Goal: Information Seeking & Learning: Check status

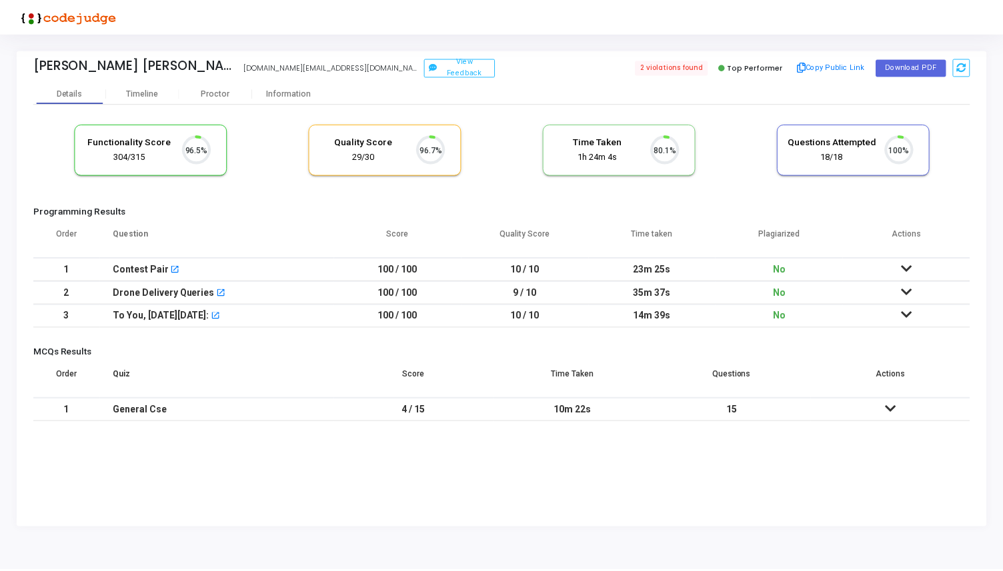
scroll to position [28, 34]
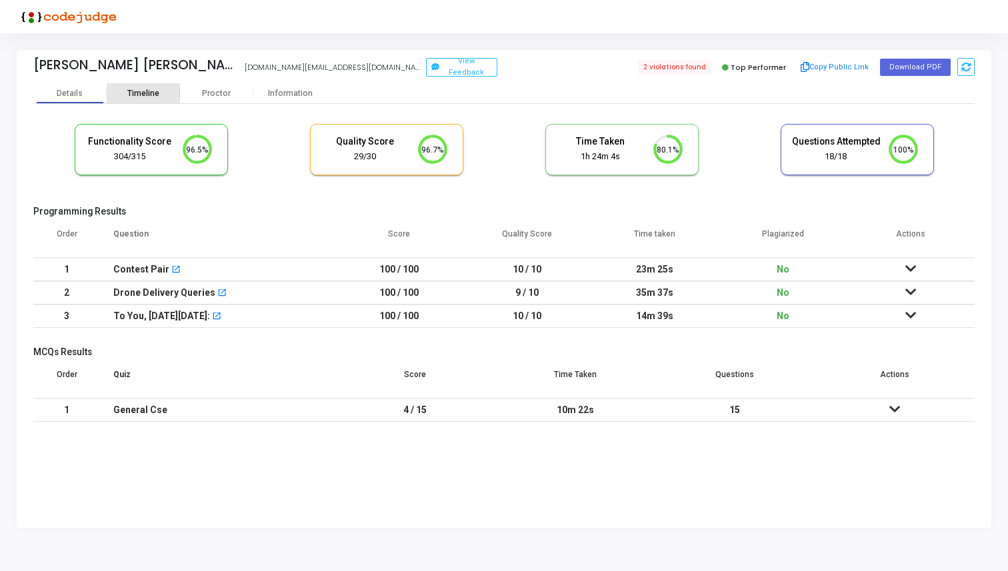
click at [168, 92] on div "Timeline" at bounding box center [143, 94] width 73 height 10
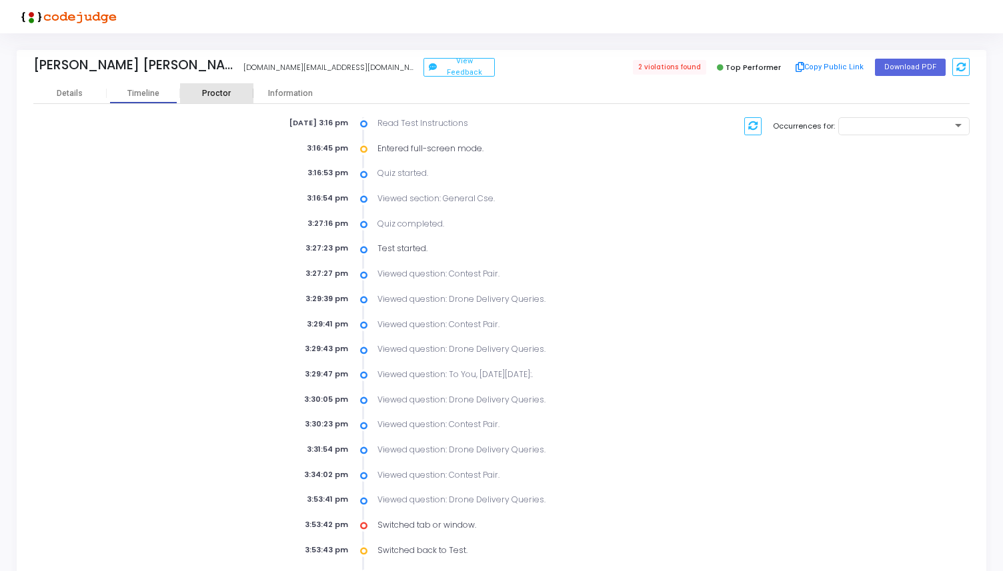
click at [216, 95] on div "Proctor" at bounding box center [216, 94] width 73 height 10
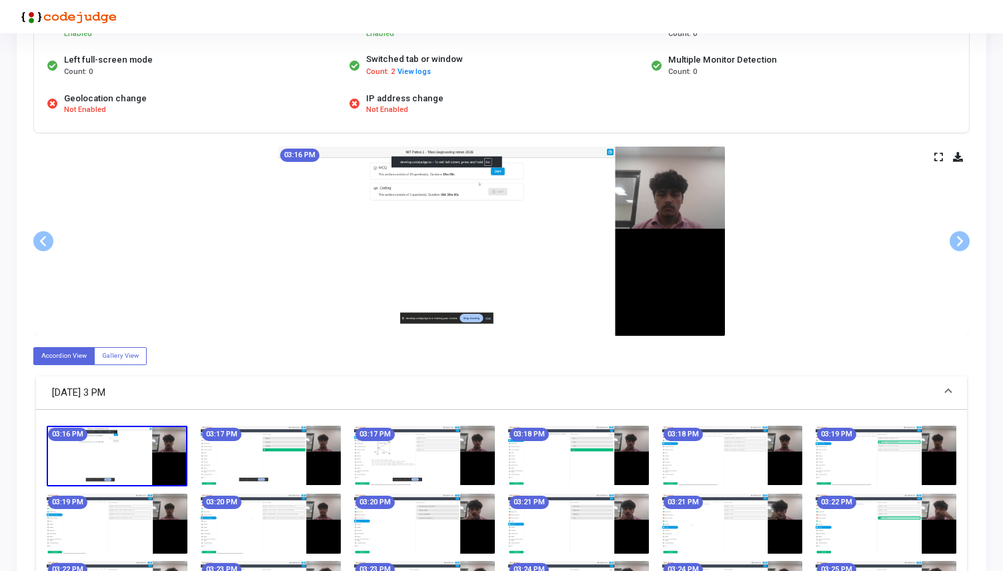
scroll to position [213, 0]
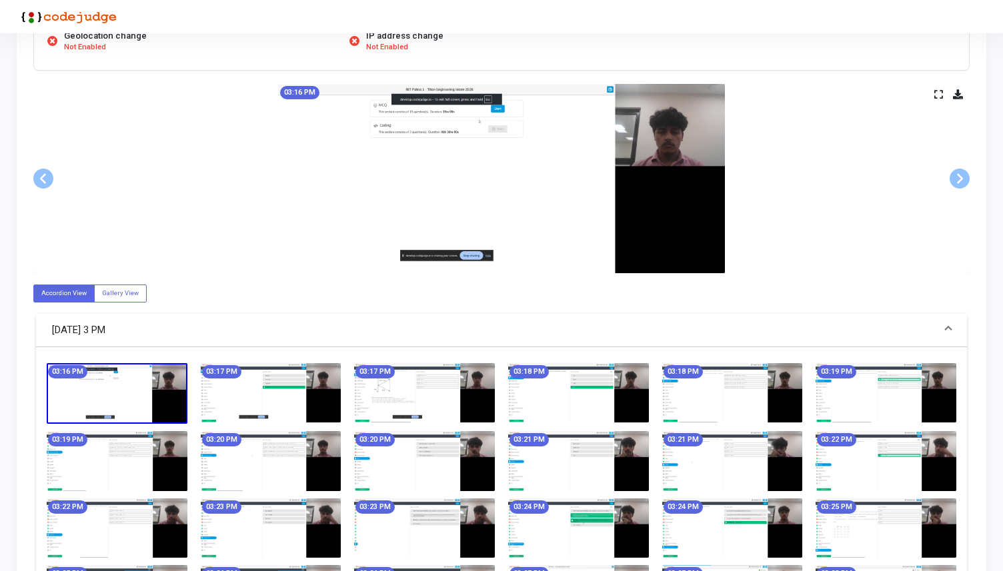
click at [138, 387] on img at bounding box center [117, 393] width 141 height 61
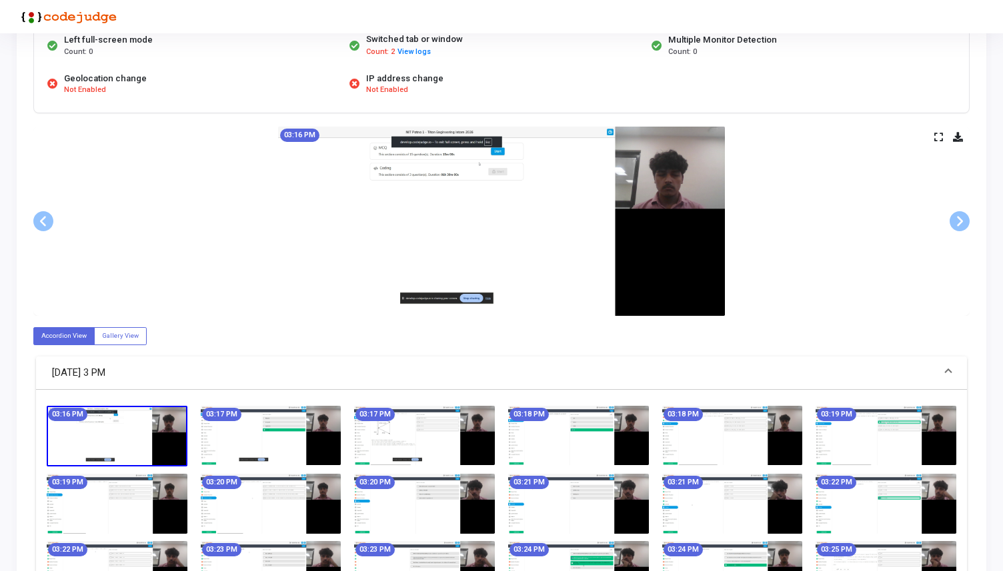
scroll to position [167, 0]
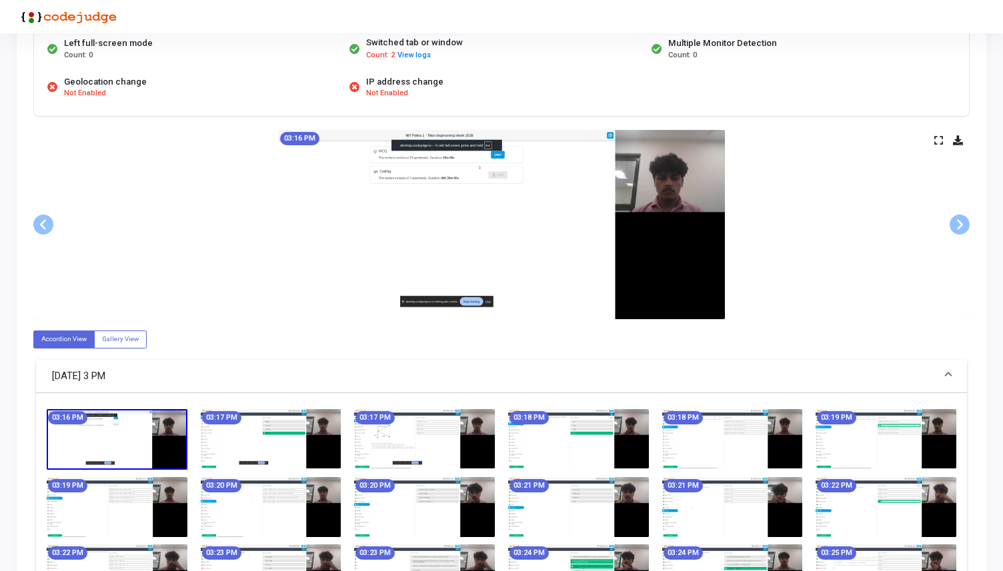
click at [158, 437] on img at bounding box center [117, 439] width 141 height 61
click at [123, 341] on label "Gallery View" at bounding box center [120, 340] width 53 height 18
click at [111, 341] on input "Gallery View" at bounding box center [106, 339] width 9 height 9
radio input "true"
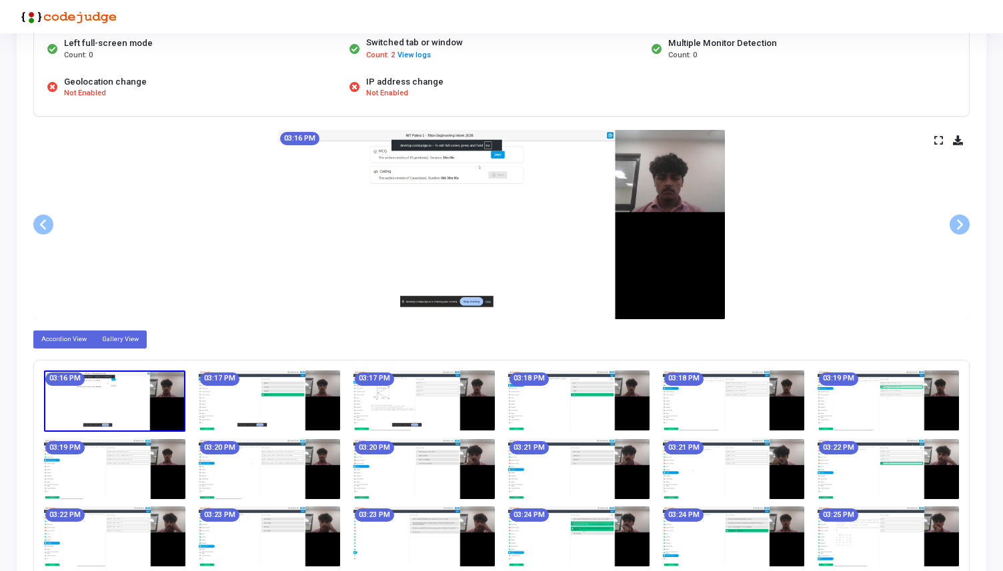
click at [72, 336] on label "Accordion View" at bounding box center [63, 340] width 61 height 18
click at [50, 336] on input "Accordion View" at bounding box center [45, 339] width 9 height 9
radio input "true"
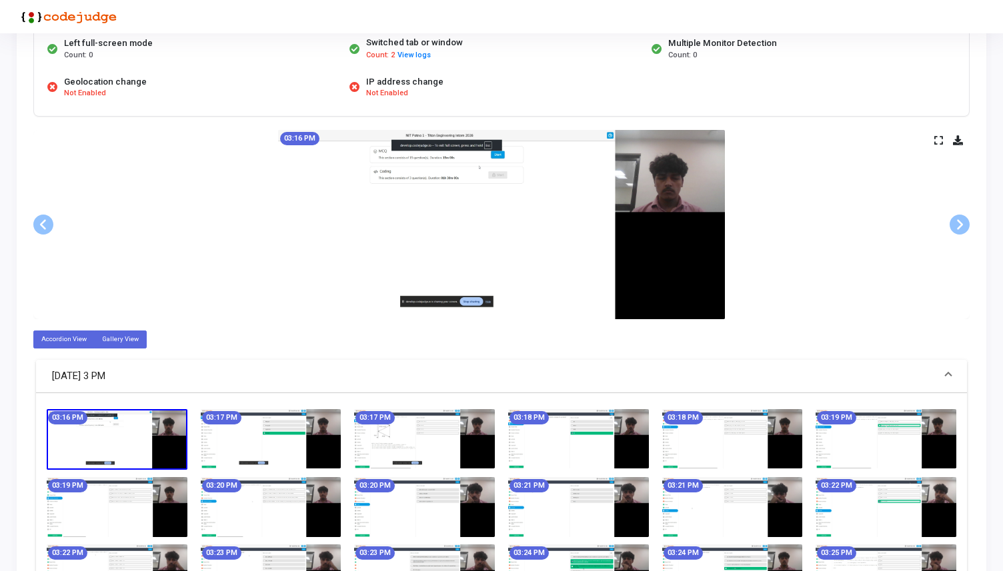
click at [102, 344] on label "Gallery View" at bounding box center [120, 340] width 53 height 18
click at [102, 343] on input "Gallery View" at bounding box center [106, 339] width 9 height 9
radio input "true"
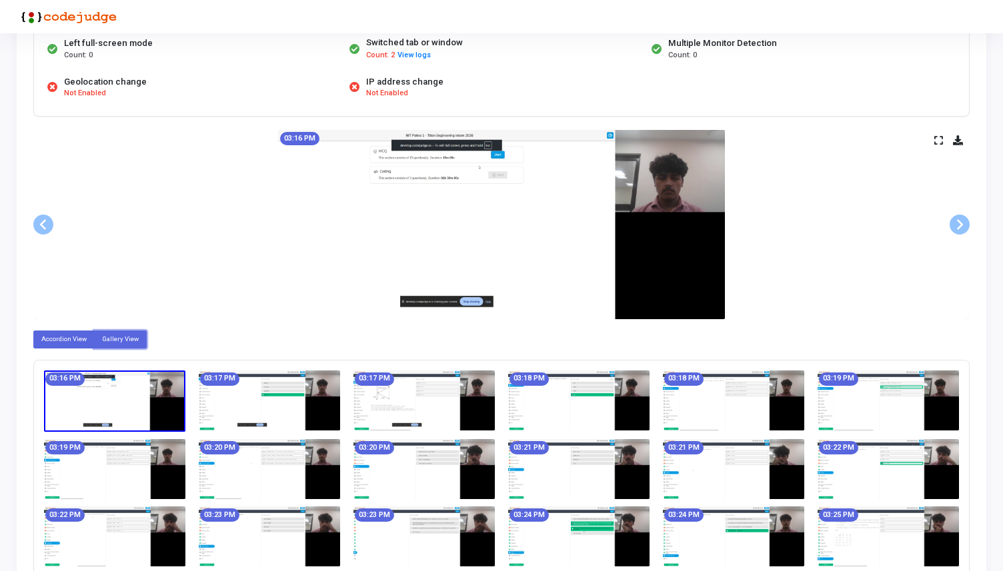
click at [54, 338] on label "Accordion View" at bounding box center [63, 340] width 61 height 18
click at [50, 338] on input "Accordion View" at bounding box center [45, 339] width 9 height 9
radio input "true"
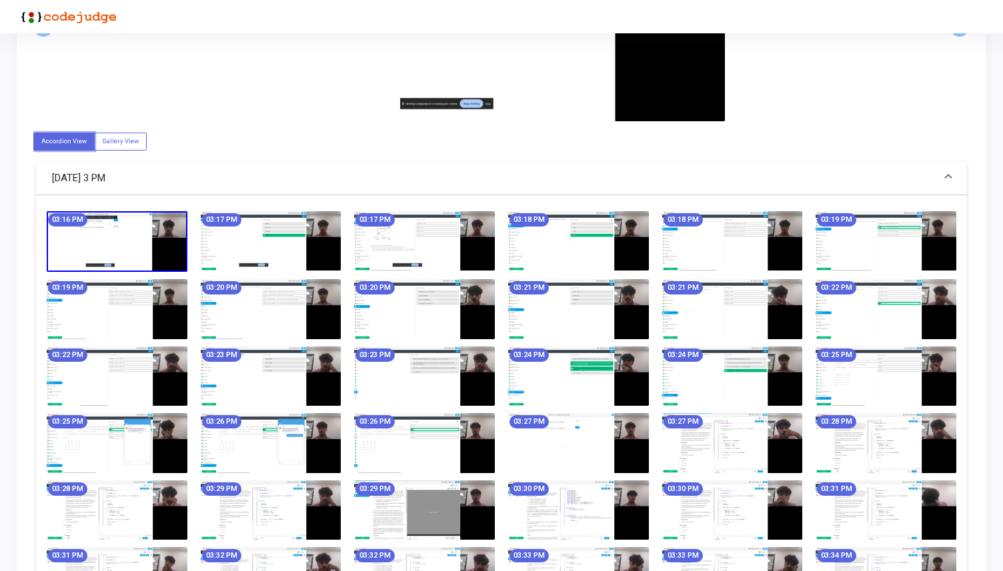
scroll to position [363, 0]
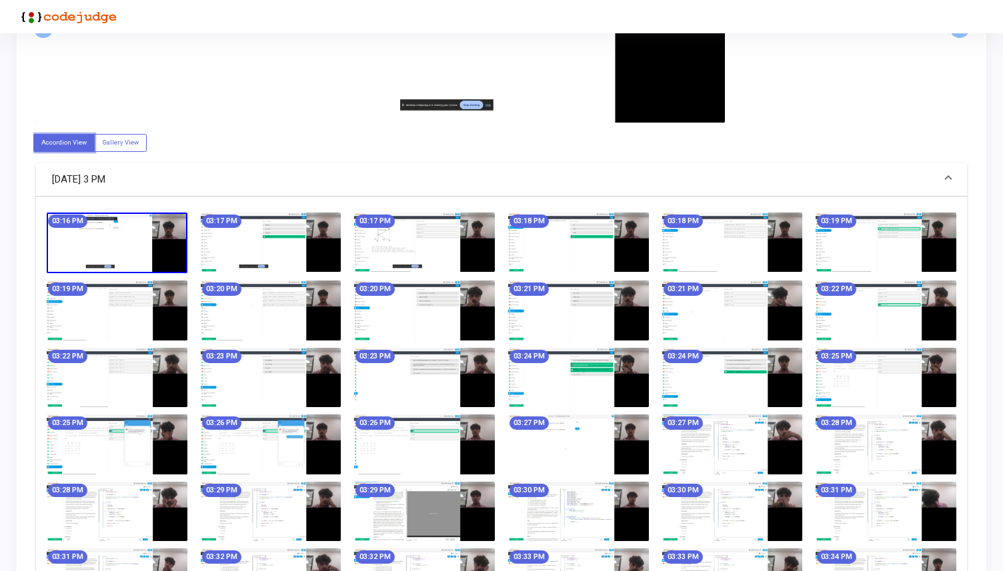
click at [399, 389] on img at bounding box center [424, 377] width 141 height 59
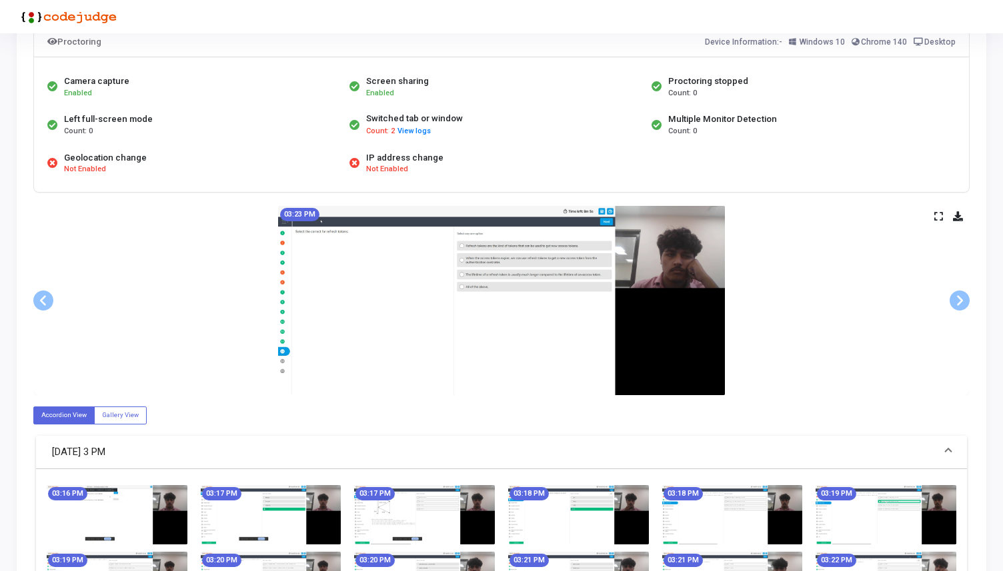
scroll to position [64, 0]
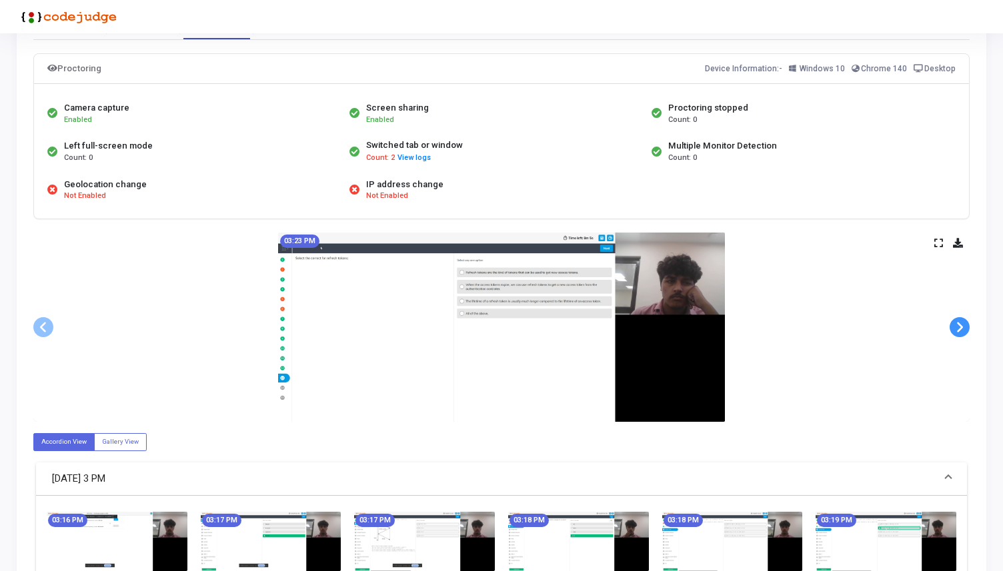
click at [958, 327] on span at bounding box center [959, 327] width 20 height 20
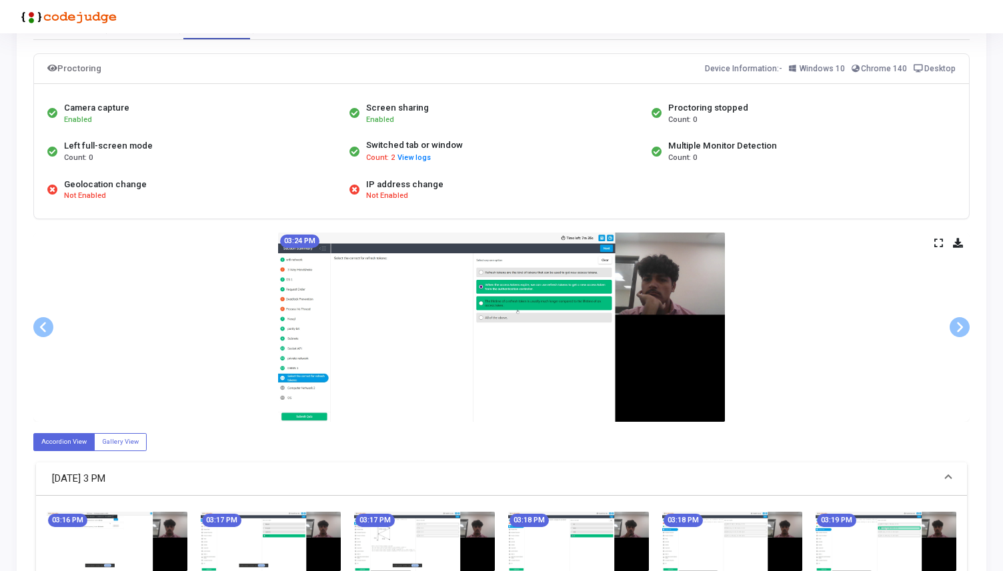
click at [819, 347] on div "03:24 PM" at bounding box center [501, 327] width 936 height 189
click at [934, 244] on icon at bounding box center [938, 242] width 9 height 7
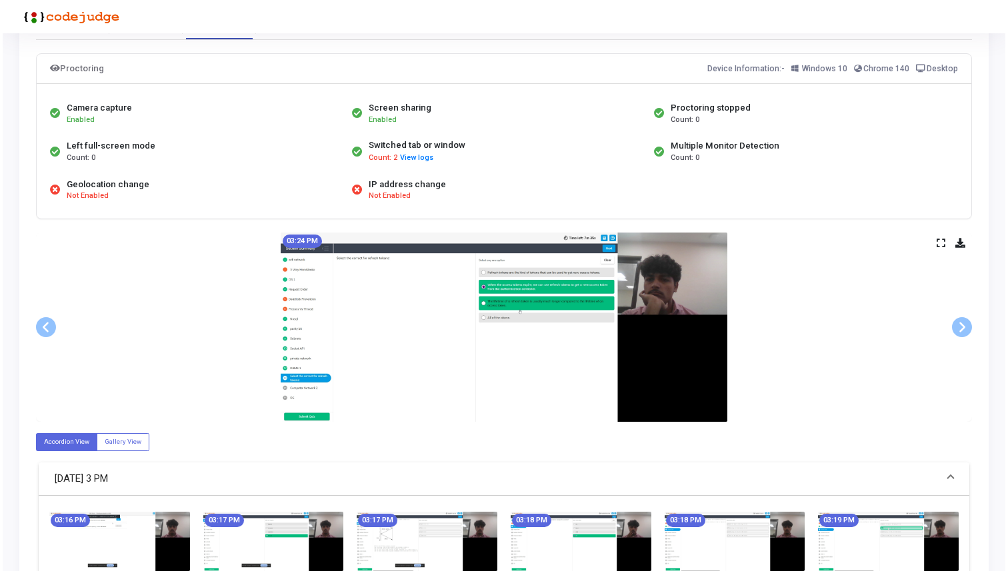
scroll to position [0, 0]
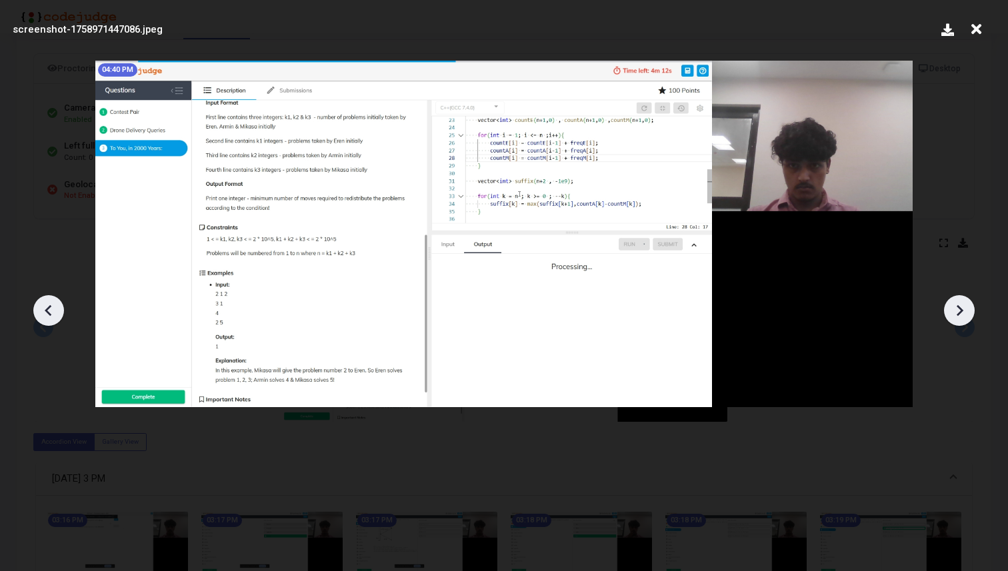
click at [981, 25] on icon at bounding box center [976, 29] width 21 height 25
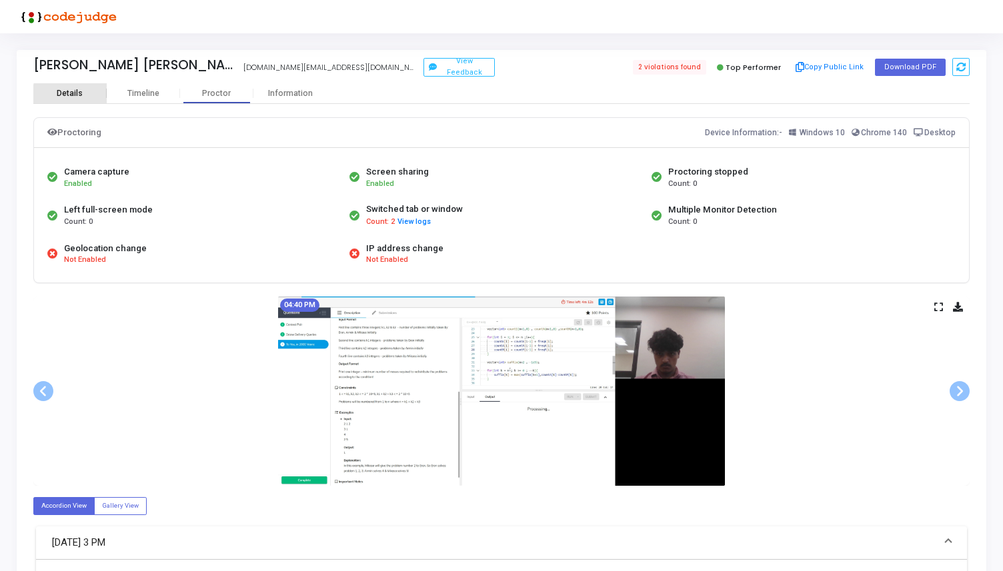
click at [81, 96] on div "Details" at bounding box center [70, 94] width 26 height 10
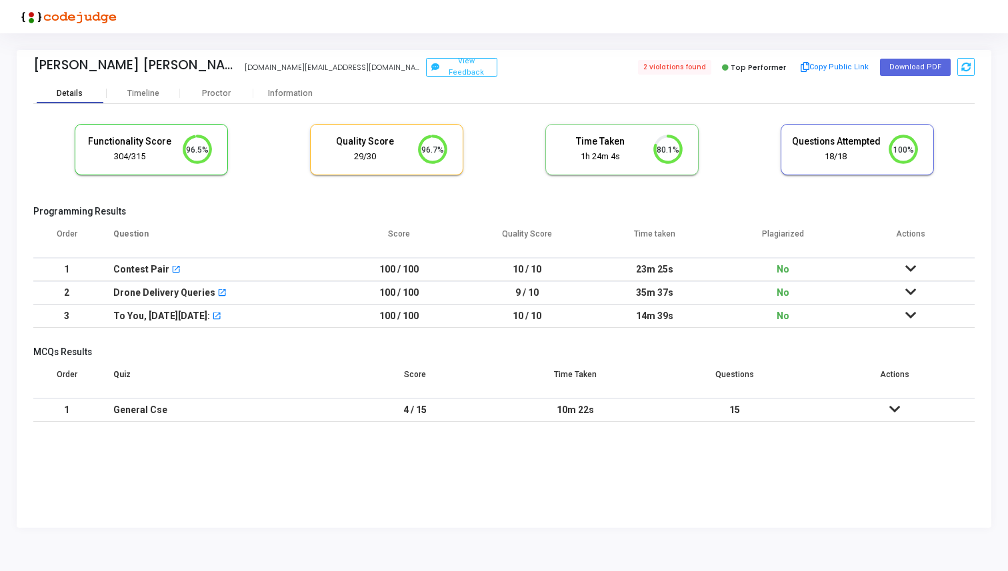
scroll to position [28, 34]
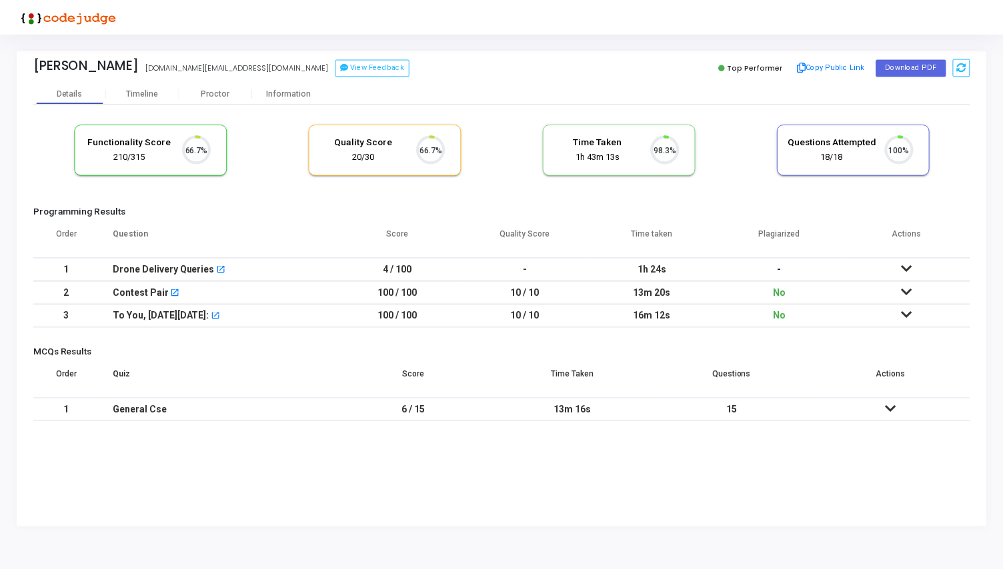
scroll to position [28, 34]
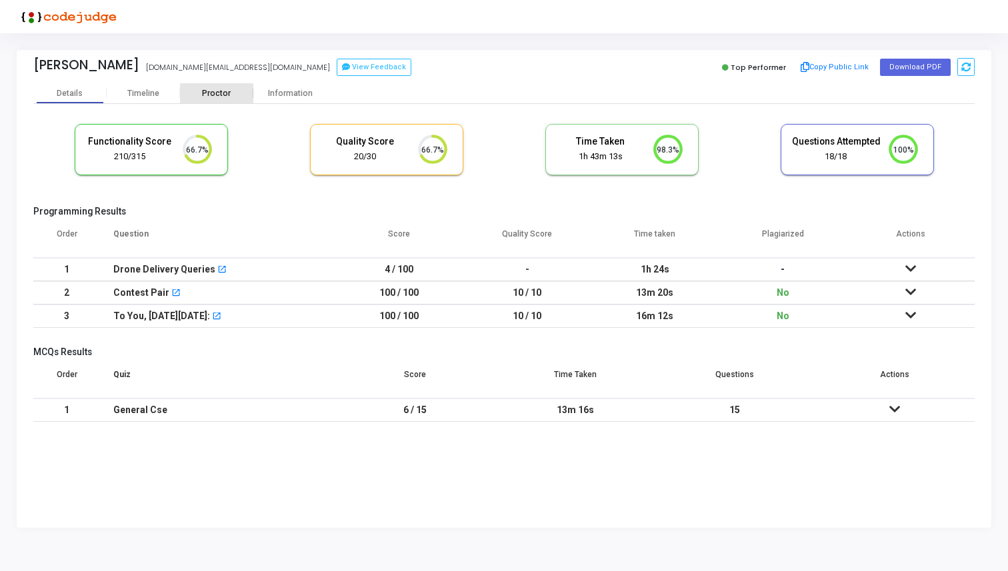
click at [215, 94] on div "Proctor" at bounding box center [216, 94] width 73 height 10
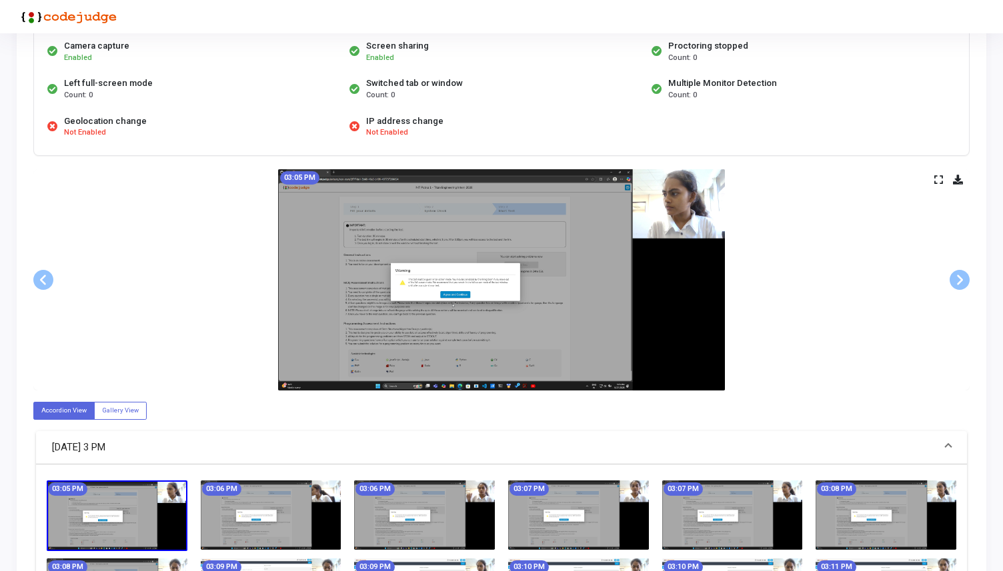
scroll to position [125, 0]
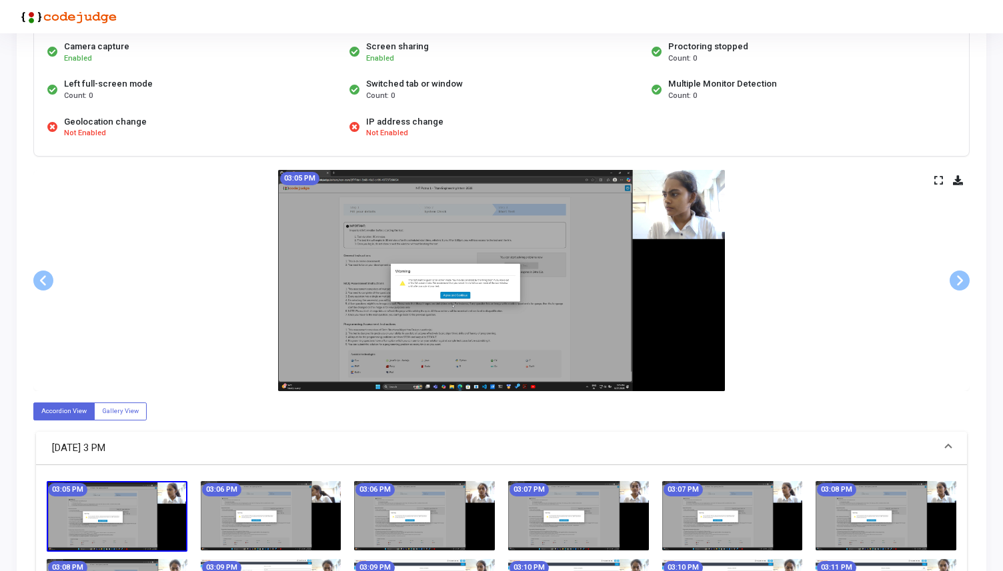
click at [687, 358] on img at bounding box center [501, 280] width 447 height 221
click at [124, 516] on img at bounding box center [117, 516] width 141 height 71
click at [379, 356] on img at bounding box center [501, 280] width 447 height 221
click at [934, 179] on icon at bounding box center [938, 180] width 9 height 7
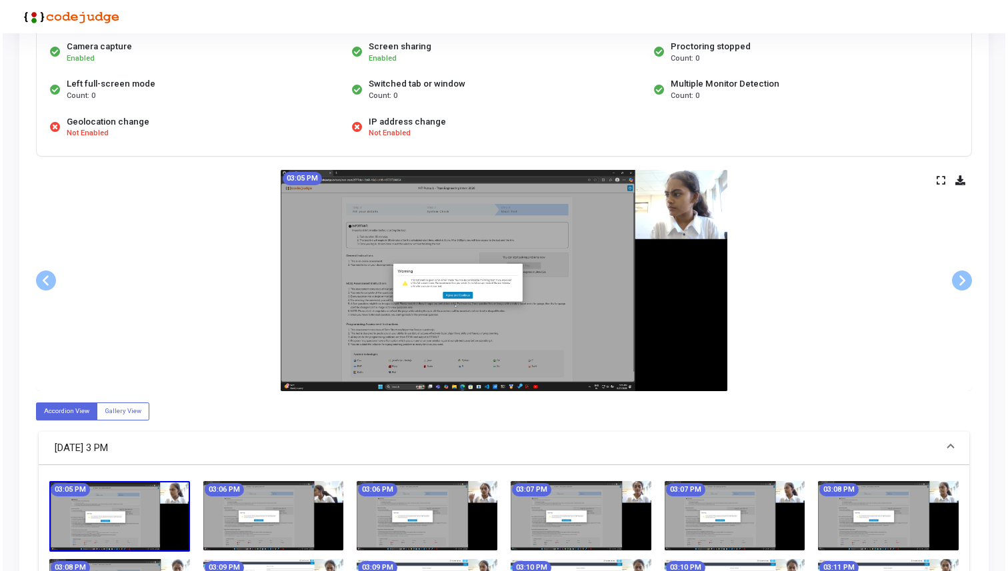
scroll to position [0, 0]
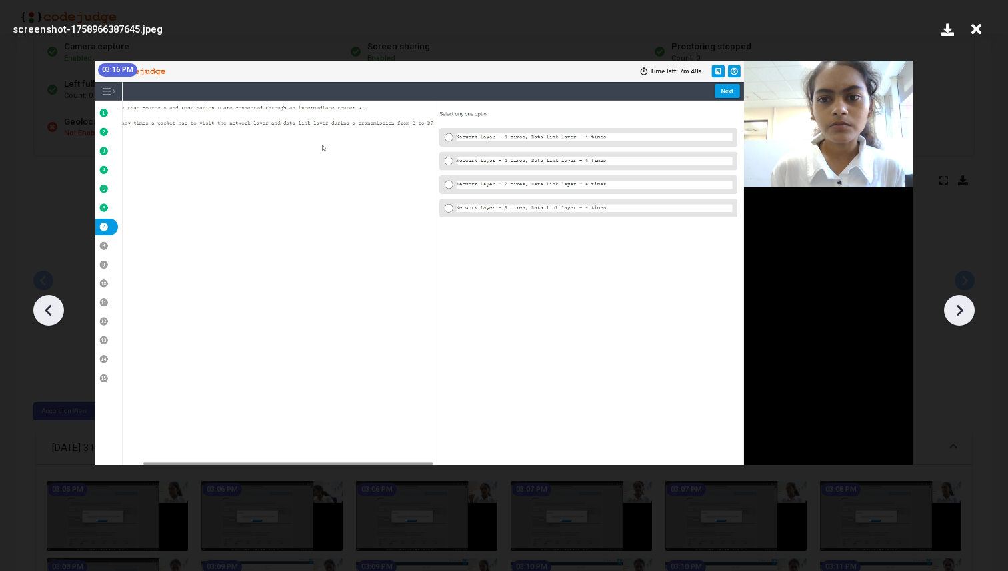
click at [974, 29] on icon at bounding box center [976, 29] width 21 height 25
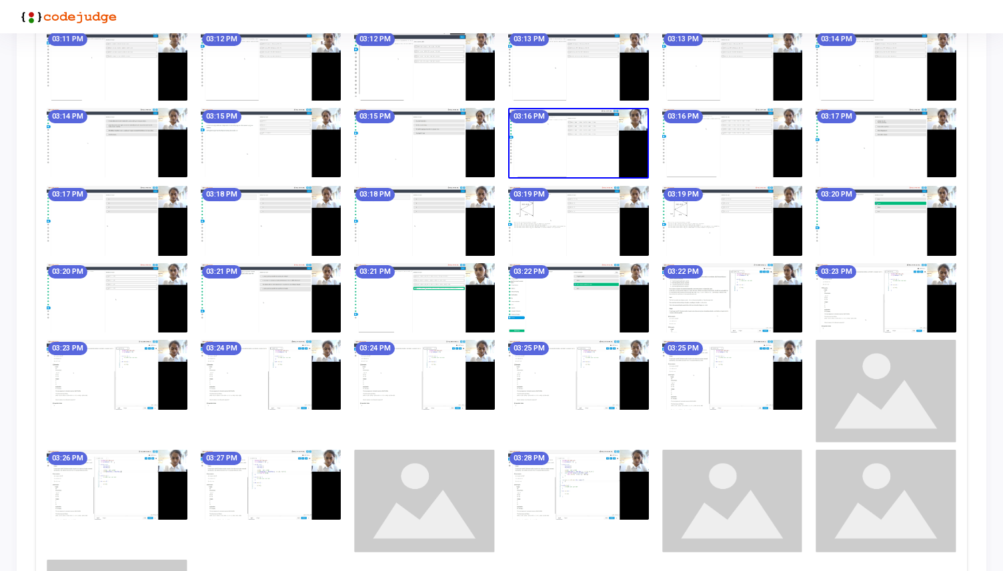
scroll to position [725, 0]
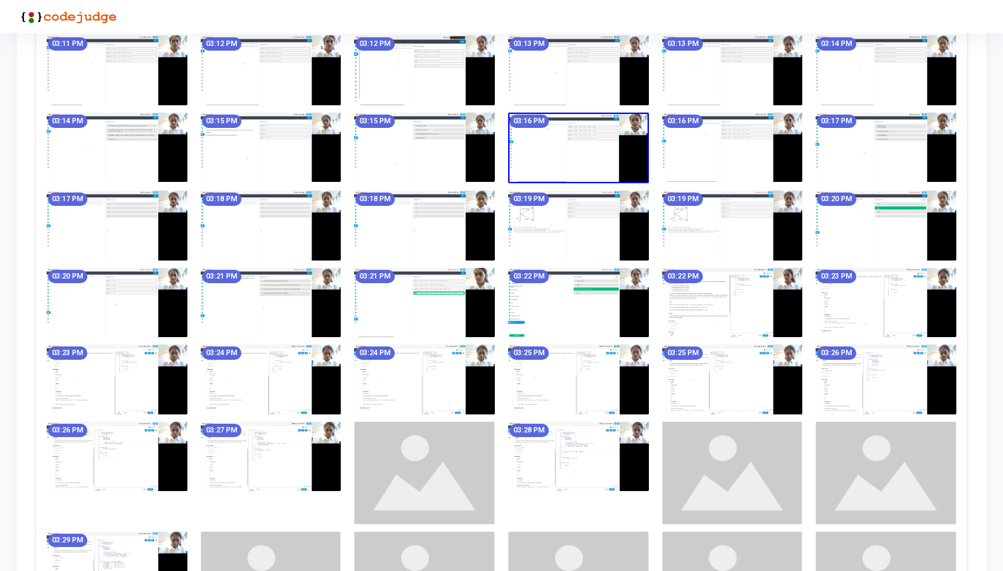
click at [743, 357] on img at bounding box center [732, 379] width 141 height 69
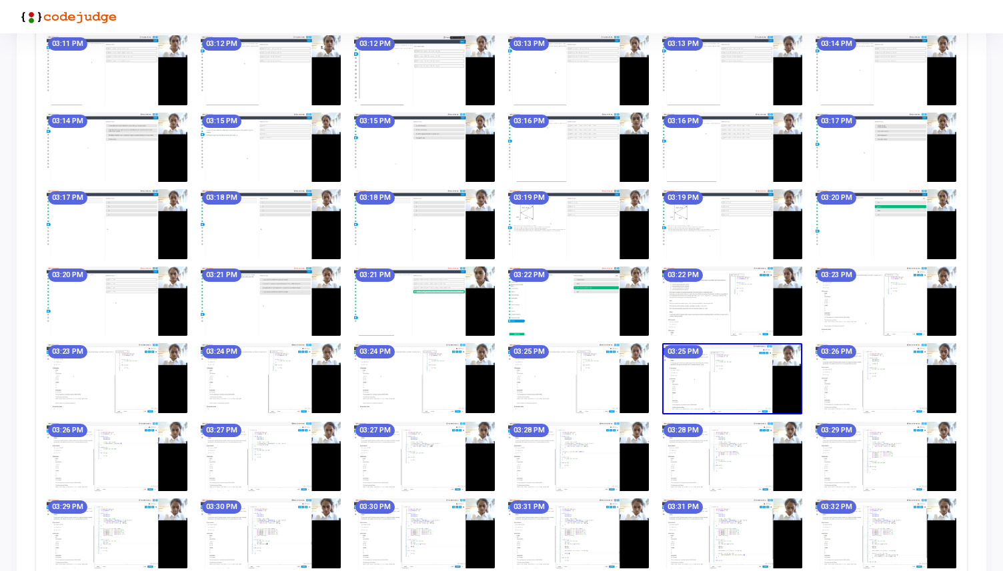
click at [741, 372] on img at bounding box center [732, 378] width 141 height 71
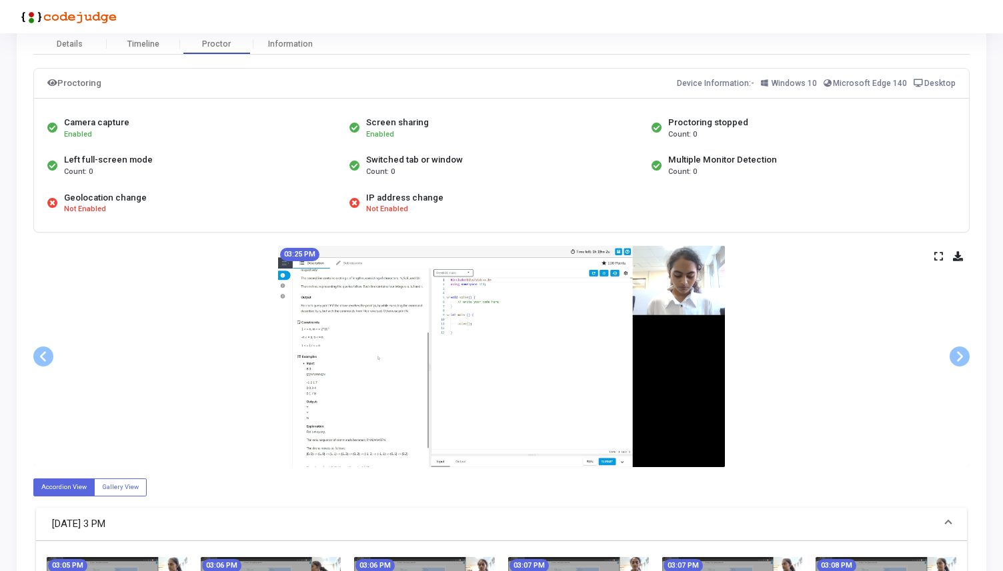
scroll to position [0, 0]
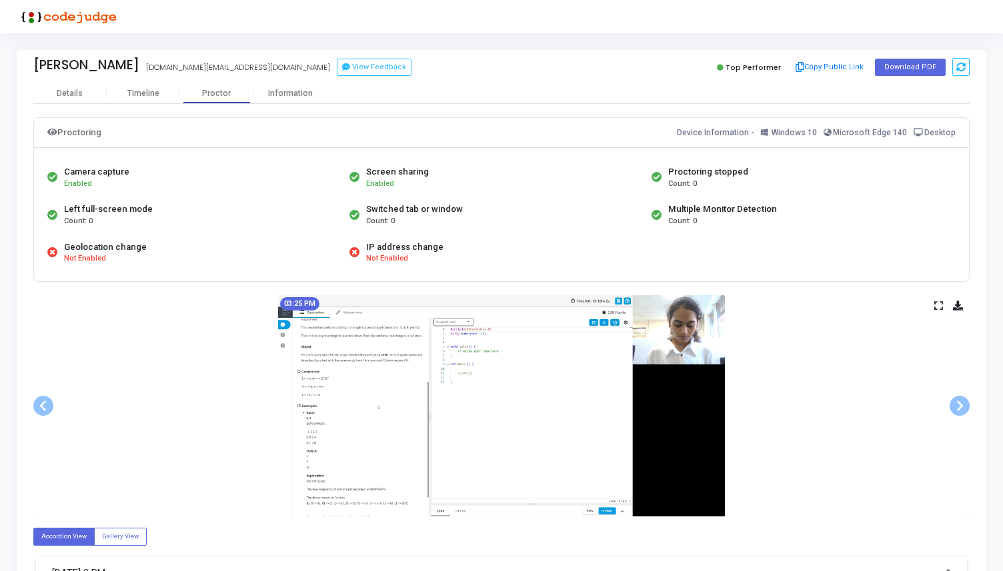
click at [939, 307] on icon at bounding box center [938, 305] width 9 height 7
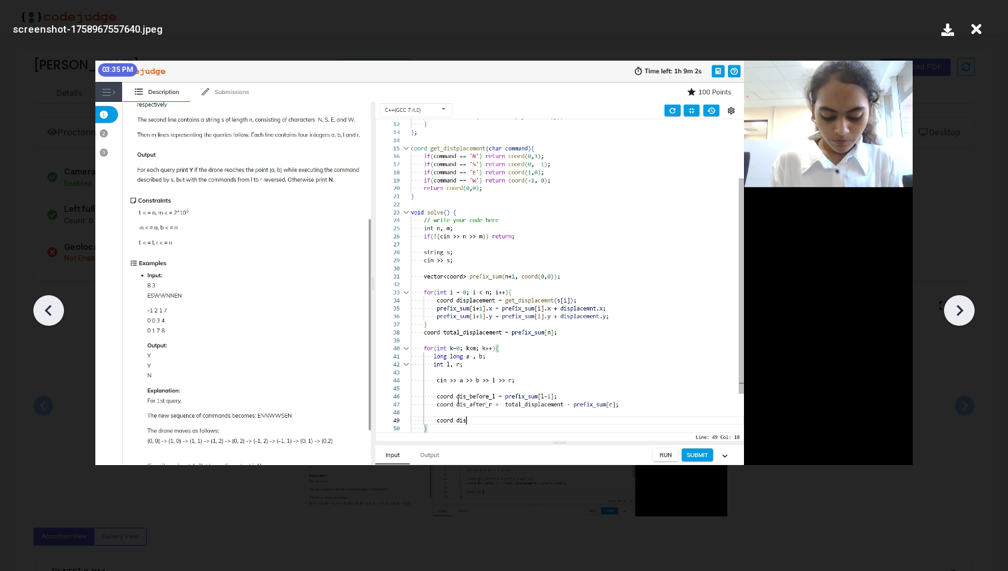
click at [740, 423] on img at bounding box center [503, 263] width 817 height 405
click at [827, 267] on img at bounding box center [503, 263] width 817 height 405
click at [961, 313] on icon at bounding box center [959, 311] width 20 height 20
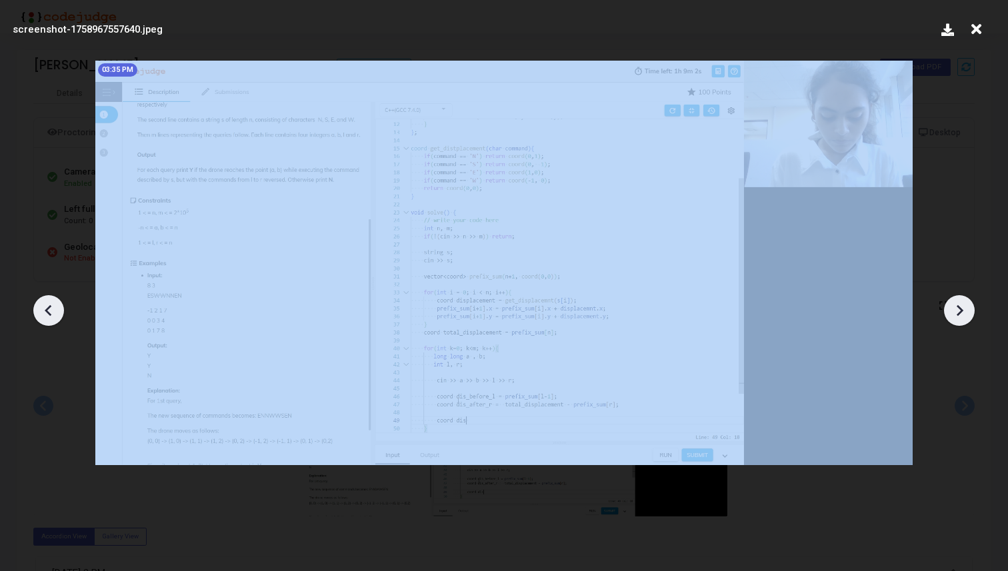
click at [961, 313] on icon at bounding box center [959, 311] width 20 height 20
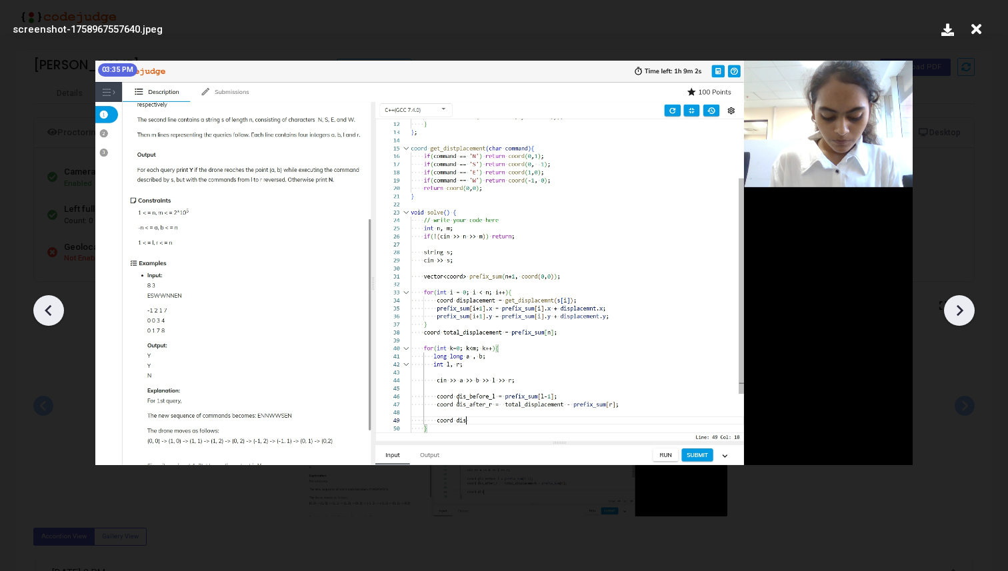
click at [961, 313] on icon at bounding box center [959, 311] width 20 height 20
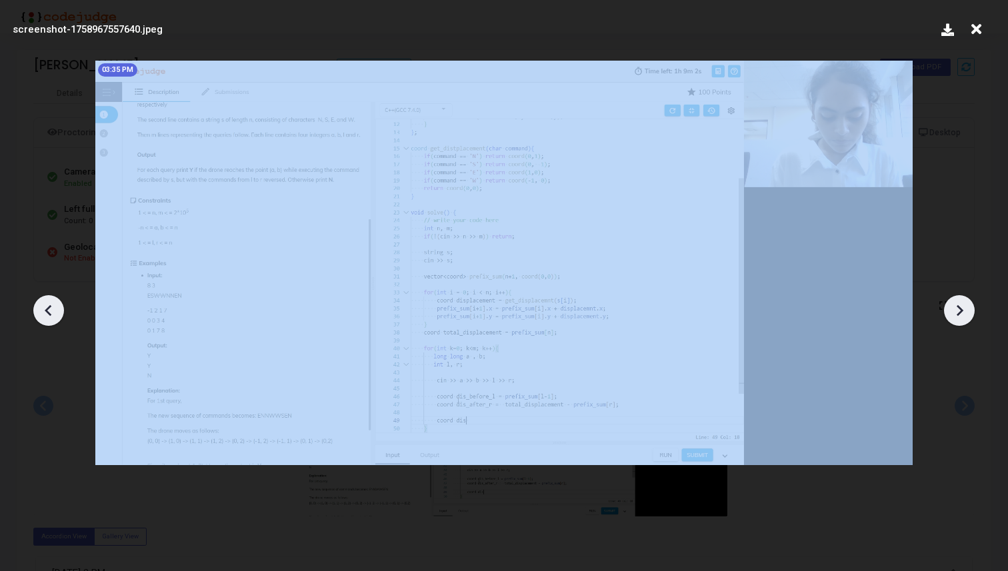
click at [961, 313] on icon at bounding box center [959, 311] width 20 height 20
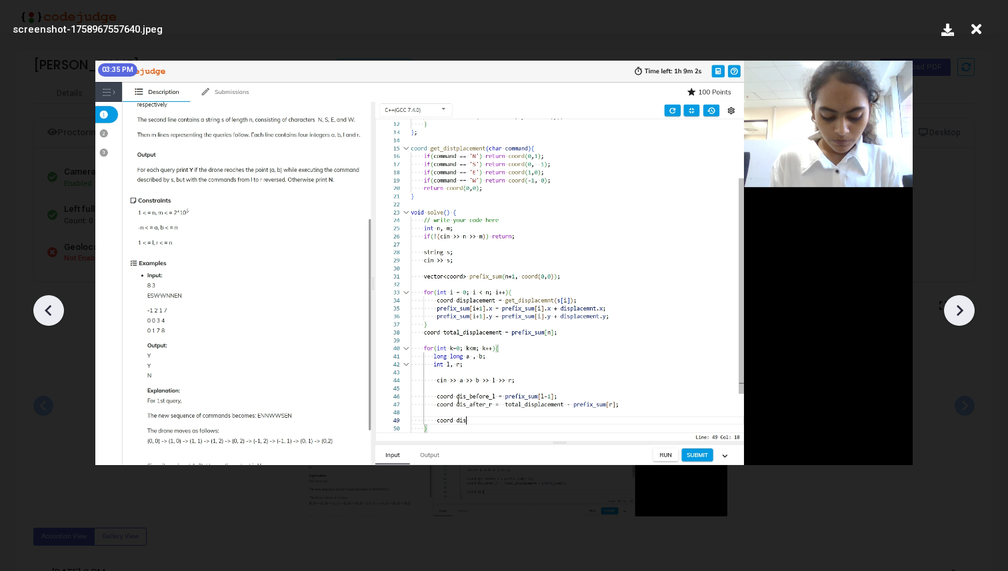
click at [978, 30] on icon at bounding box center [976, 29] width 21 height 25
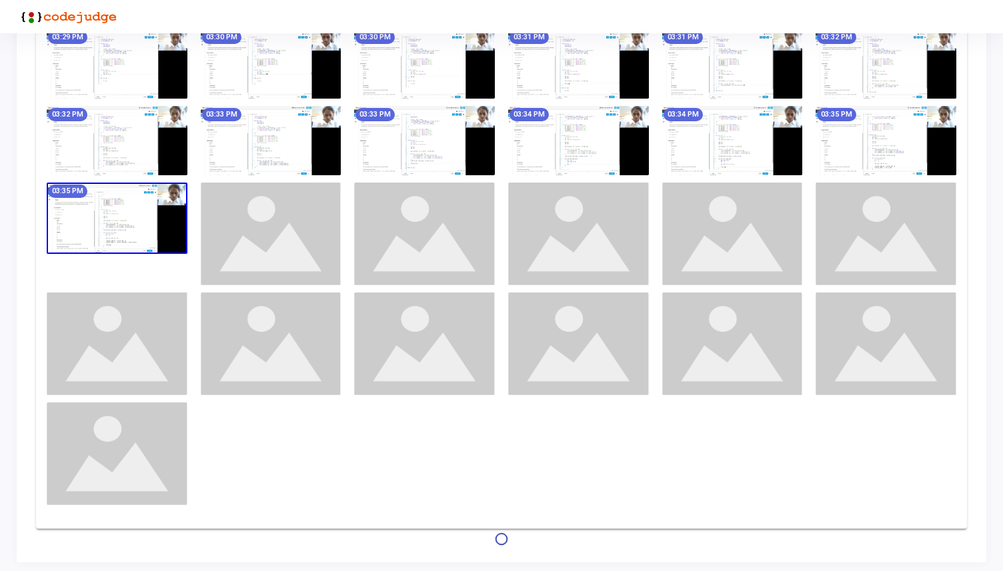
scroll to position [1198, 0]
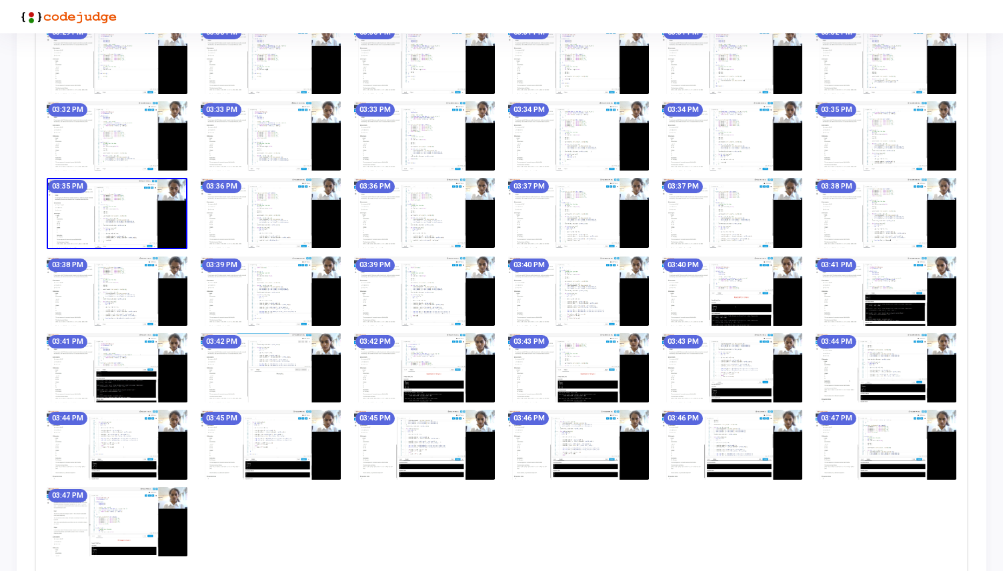
click at [157, 227] on img at bounding box center [117, 213] width 141 height 71
click at [252, 217] on img at bounding box center [271, 212] width 141 height 69
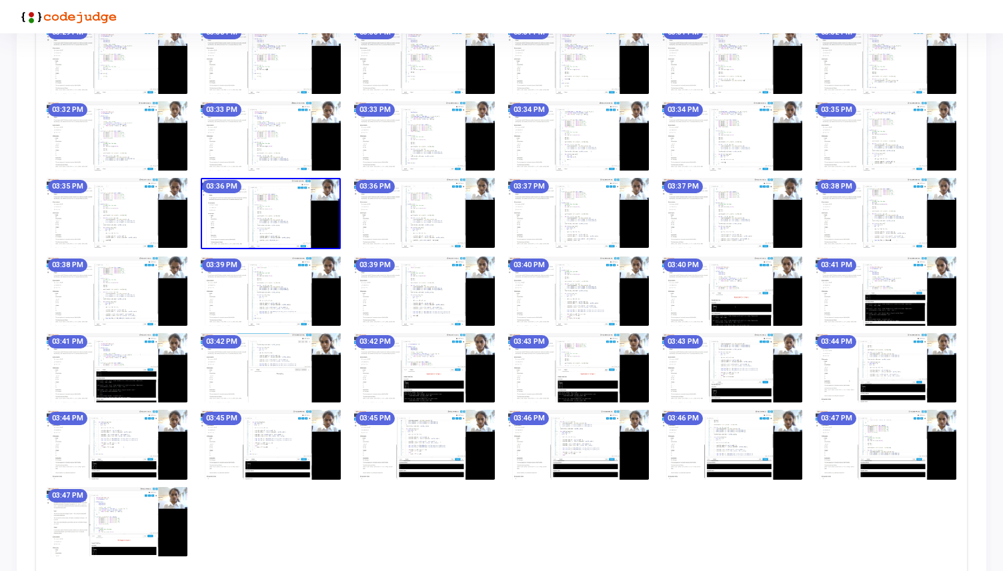
click at [252, 217] on img at bounding box center [271, 213] width 141 height 71
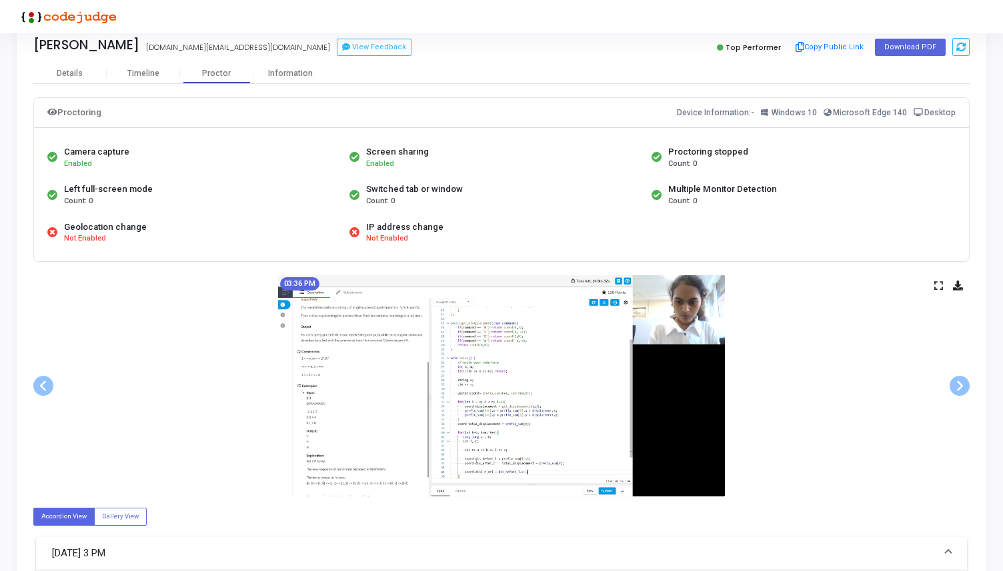
scroll to position [0, 0]
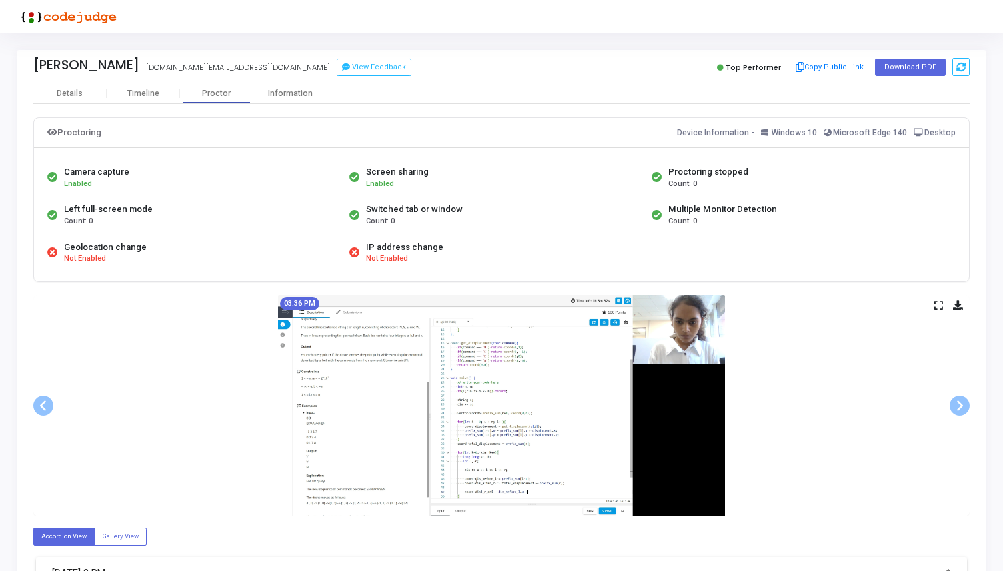
click at [941, 306] on icon at bounding box center [938, 305] width 9 height 7
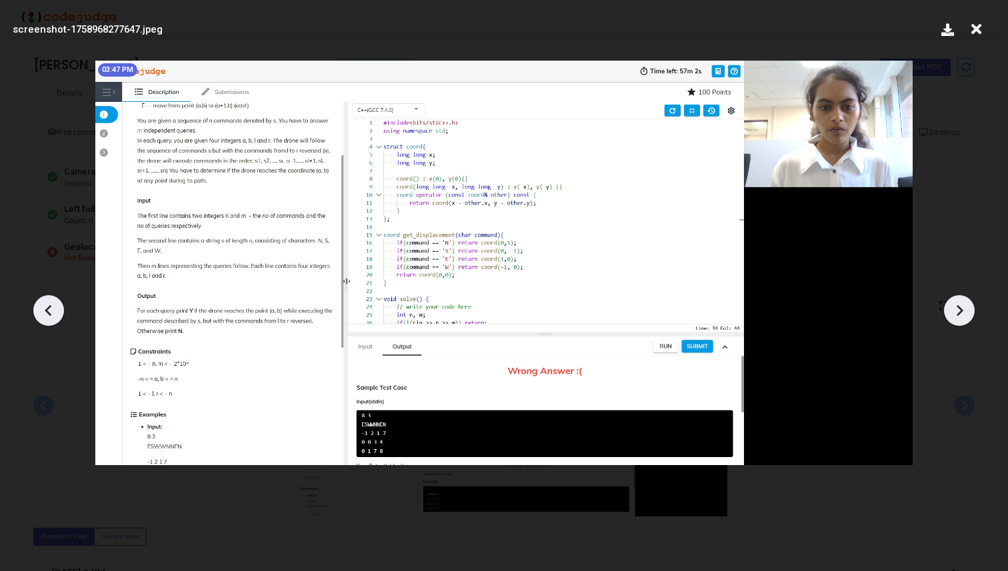
click at [969, 312] on icon at bounding box center [959, 311] width 20 height 20
click at [985, 31] on icon at bounding box center [976, 29] width 21 height 25
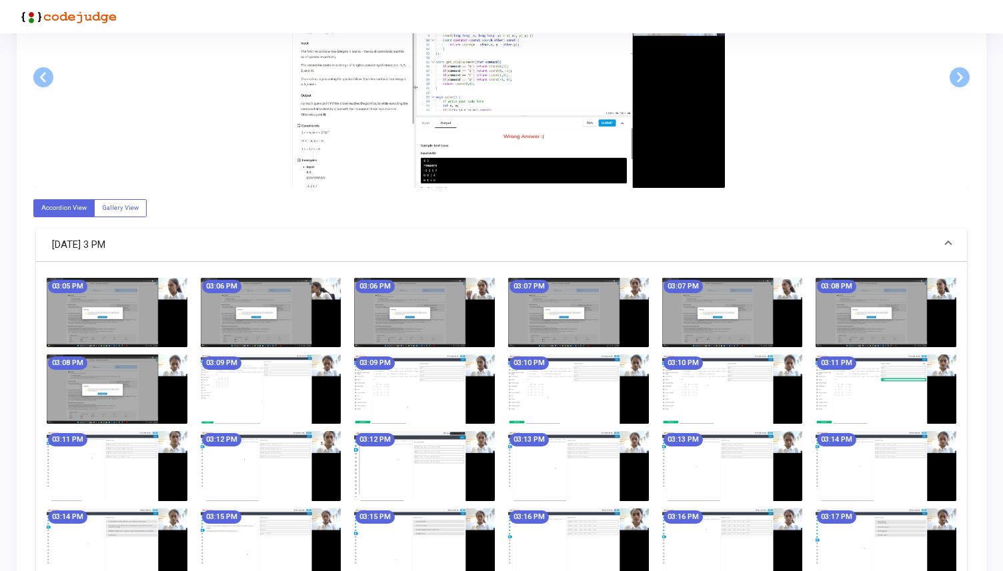
scroll to position [1255, 0]
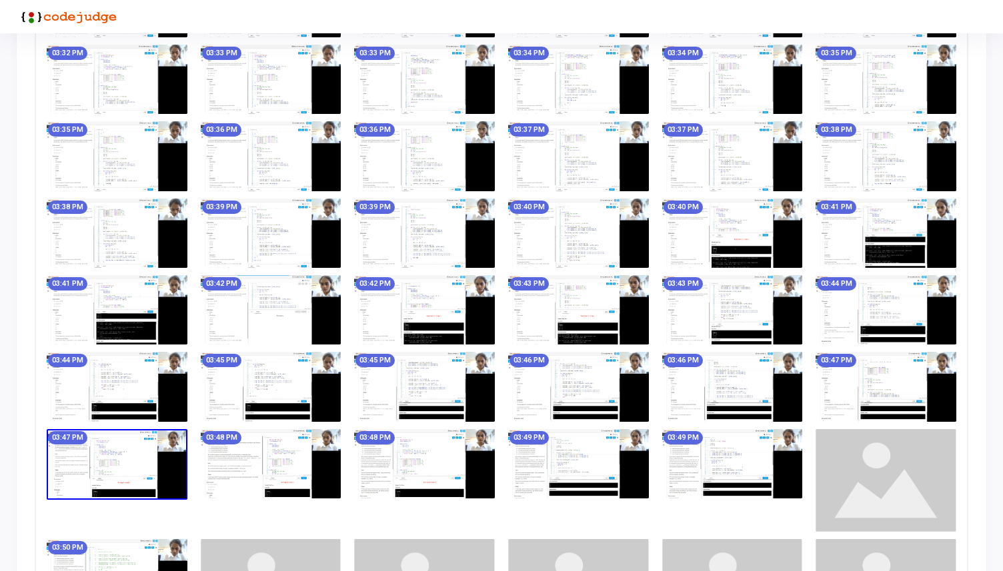
click at [294, 462] on img at bounding box center [271, 463] width 141 height 69
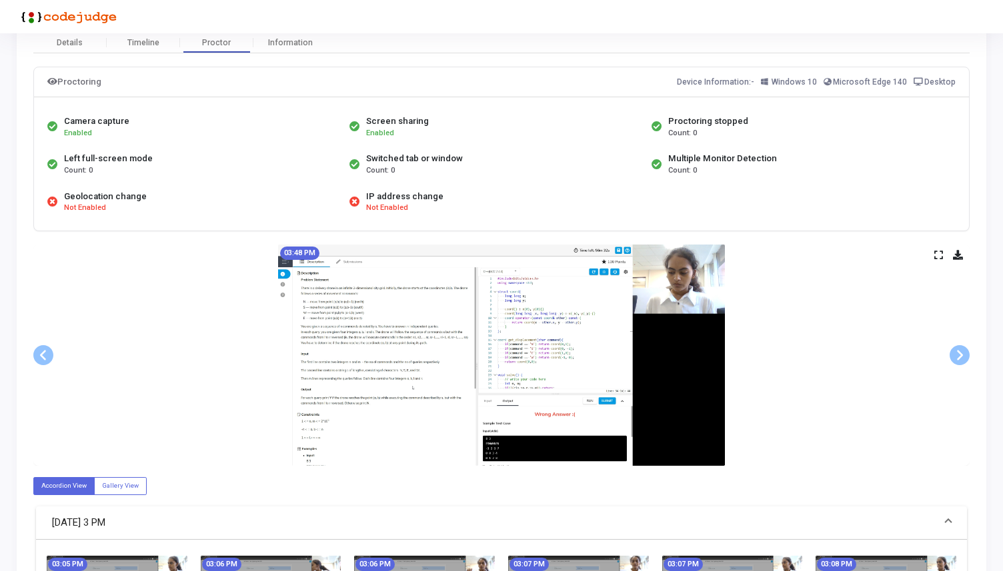
scroll to position [0, 0]
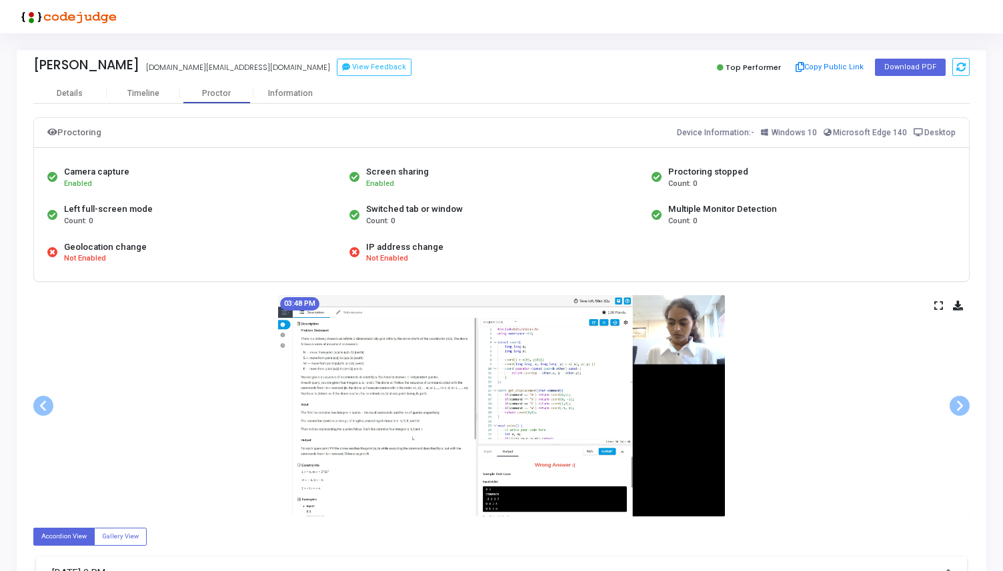
click at [933, 304] on div "03:48 PM" at bounding box center [501, 405] width 936 height 221
click at [945, 309] on div "03:48 PM" at bounding box center [501, 405] width 936 height 221
click at [938, 306] on icon at bounding box center [938, 305] width 9 height 7
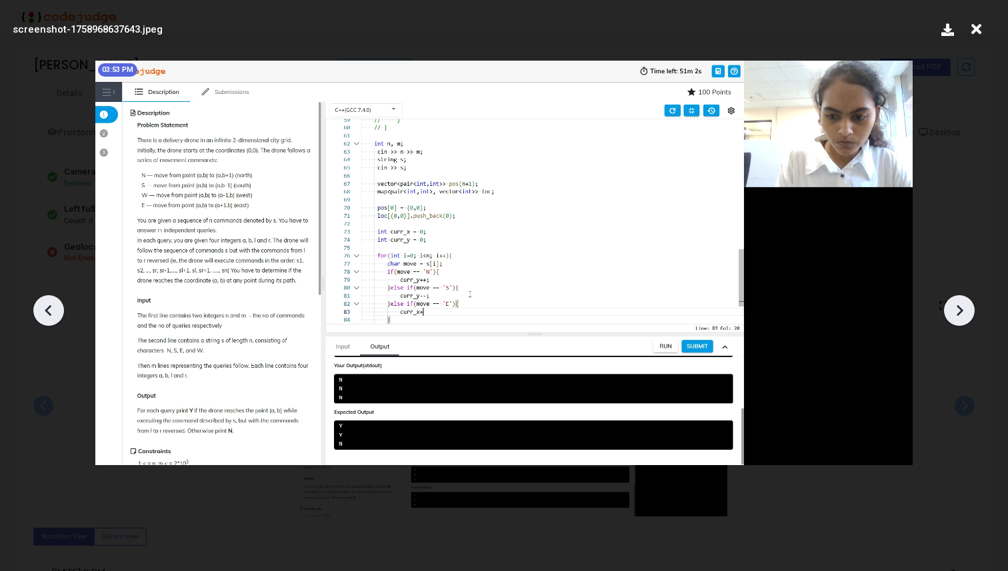
click at [980, 31] on icon at bounding box center [976, 29] width 21 height 25
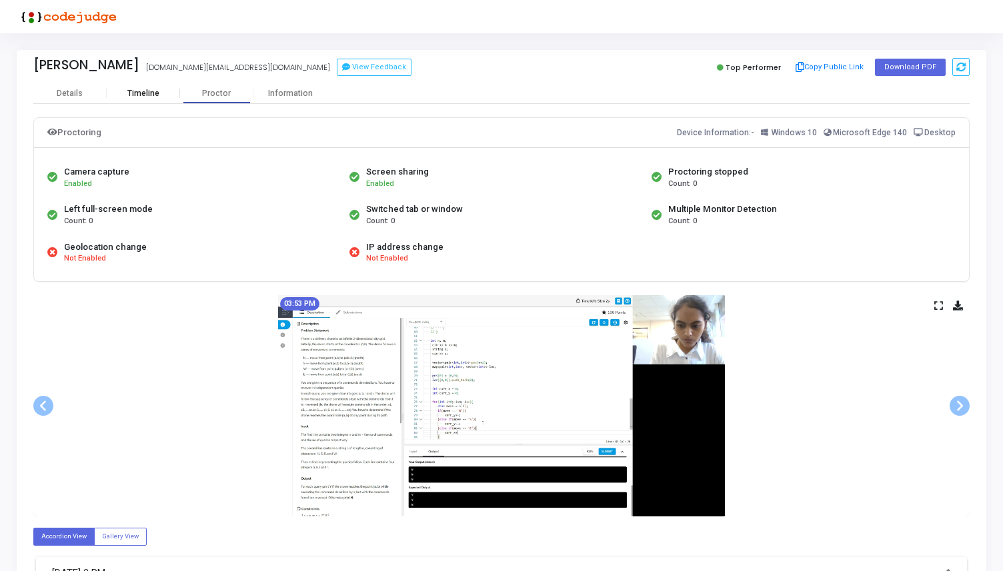
click at [157, 97] on div "Timeline" at bounding box center [143, 94] width 32 height 10
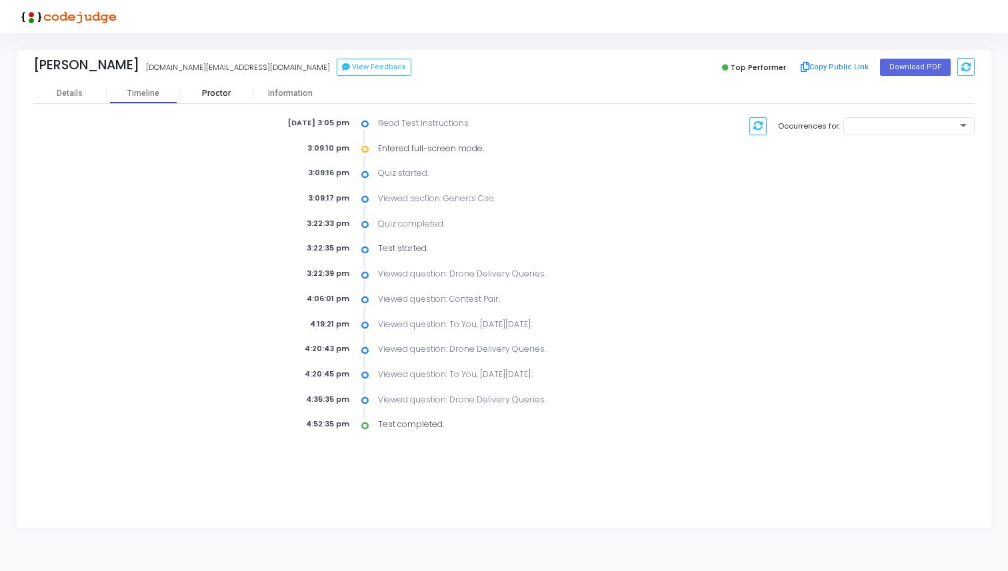
click at [219, 90] on div "Proctor" at bounding box center [216, 94] width 73 height 10
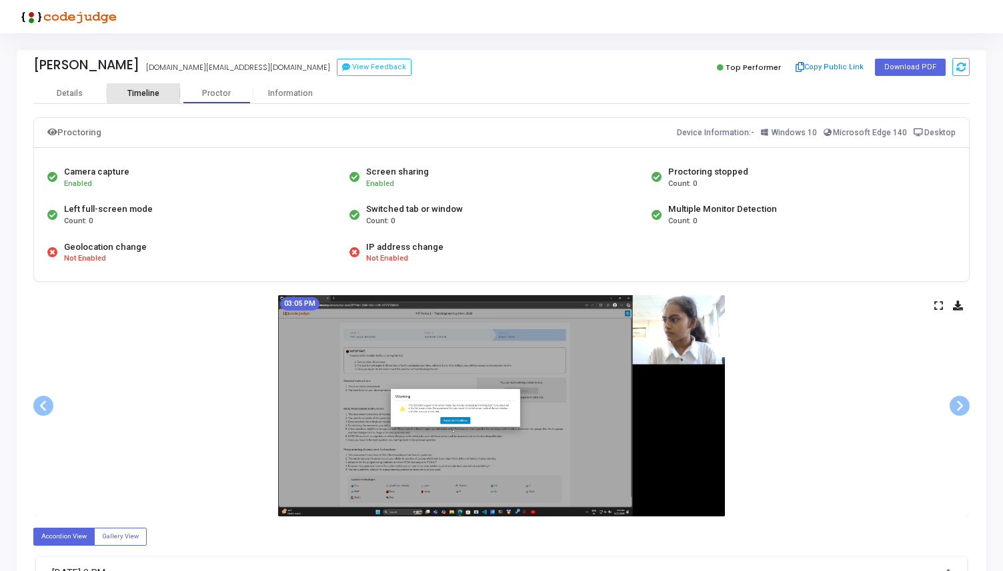
click at [152, 89] on div "Timeline" at bounding box center [143, 94] width 32 height 10
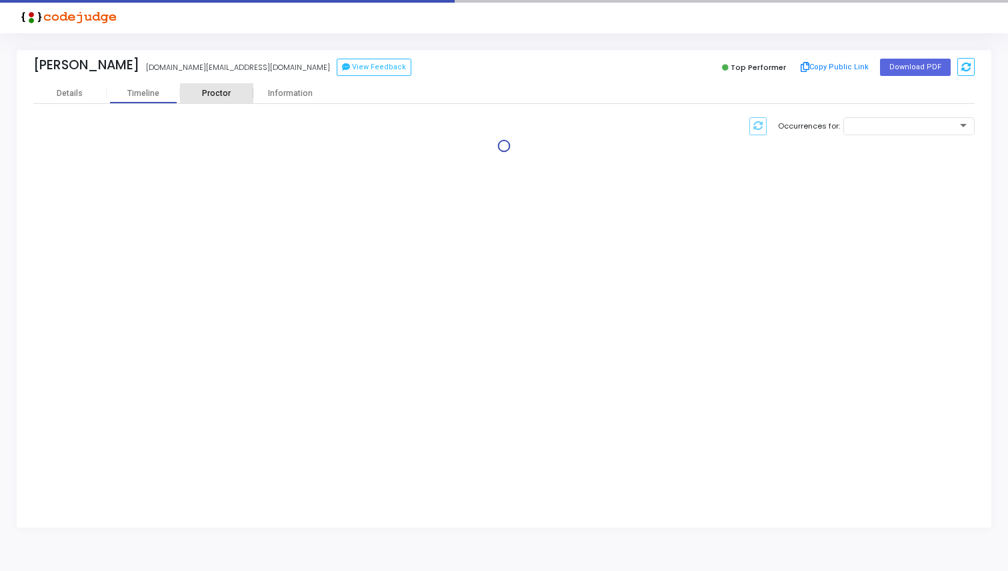
click at [229, 95] on div "Proctor" at bounding box center [216, 94] width 73 height 10
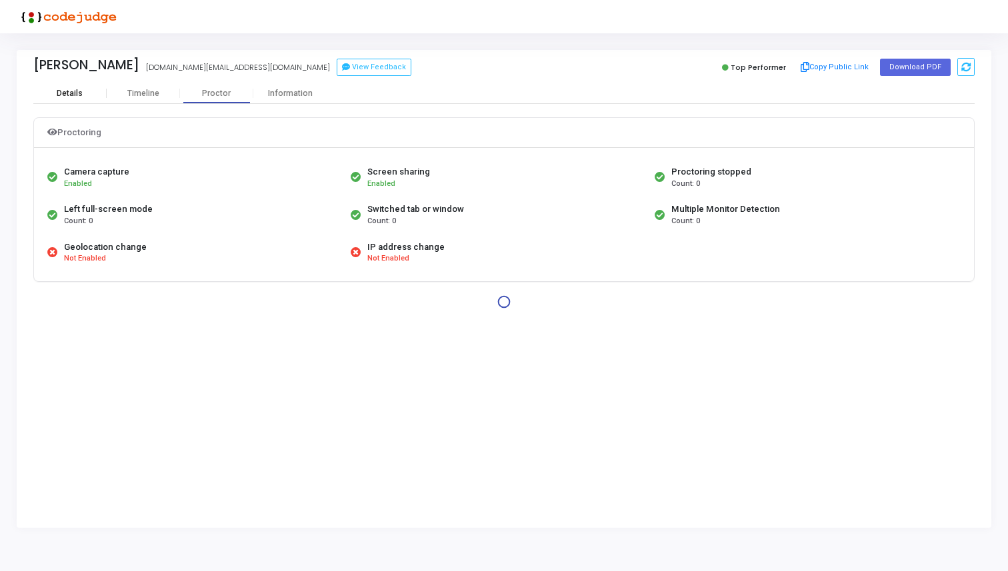
click at [89, 95] on div "Details" at bounding box center [69, 94] width 73 height 10
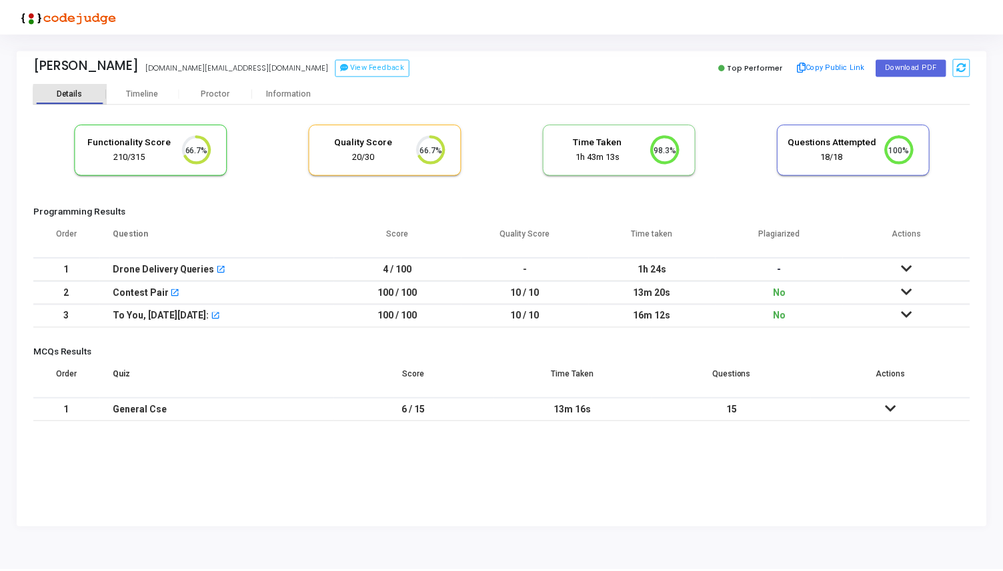
scroll to position [28, 34]
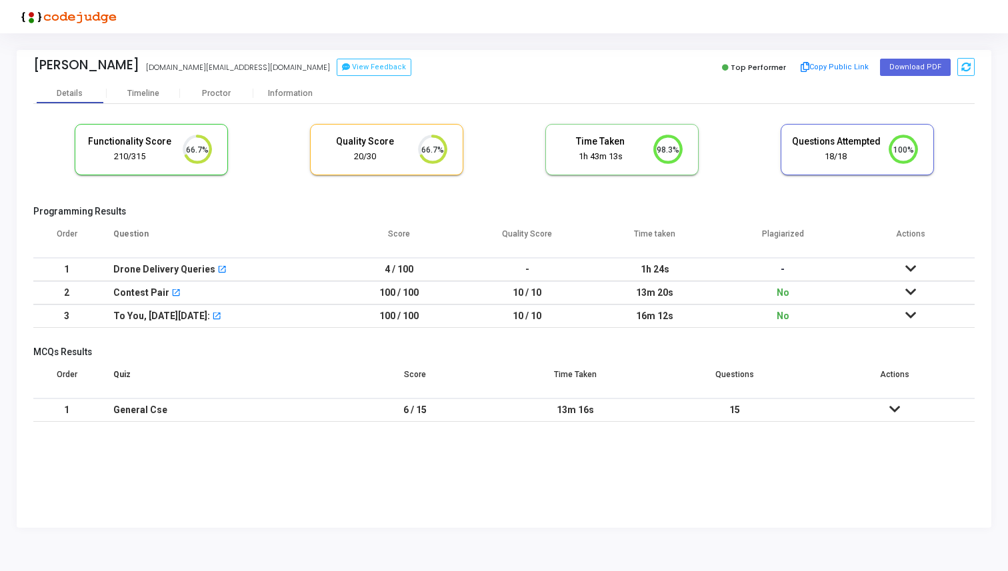
click at [242, 296] on div "Contest Pair open_in_new" at bounding box center [217, 293] width 209 height 22
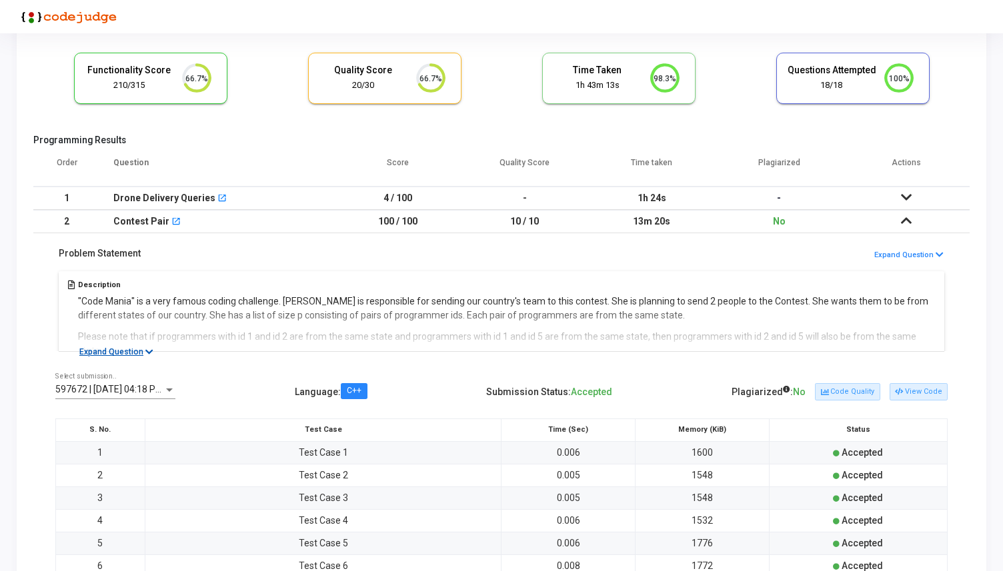
scroll to position [69, 0]
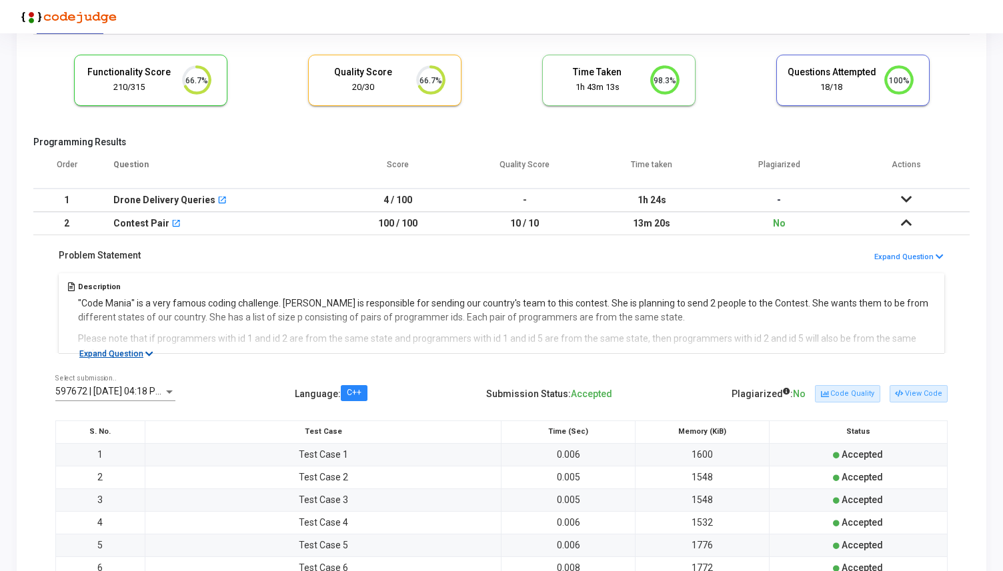
click at [135, 355] on button "Expand Question" at bounding box center [116, 353] width 89 height 13
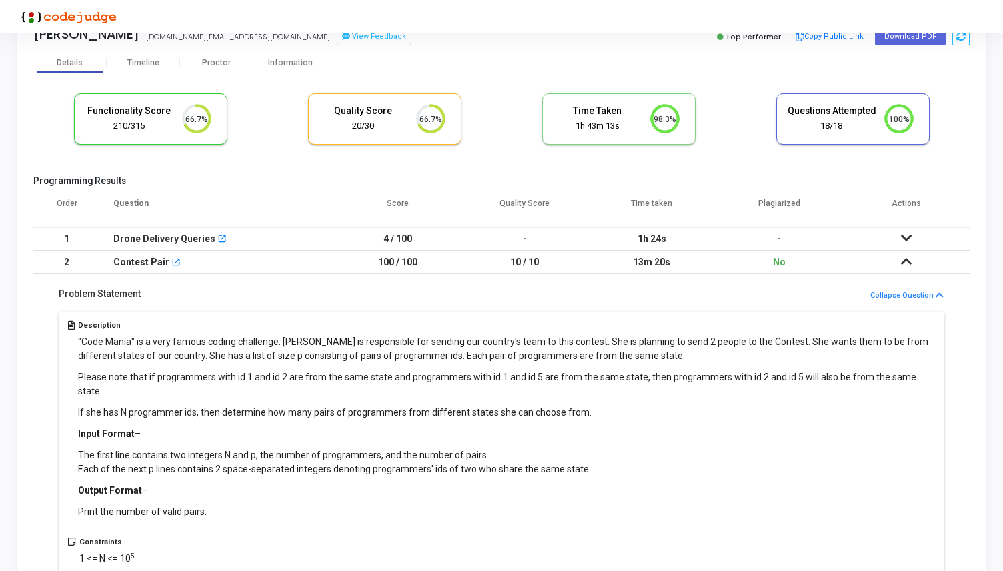
scroll to position [0, 0]
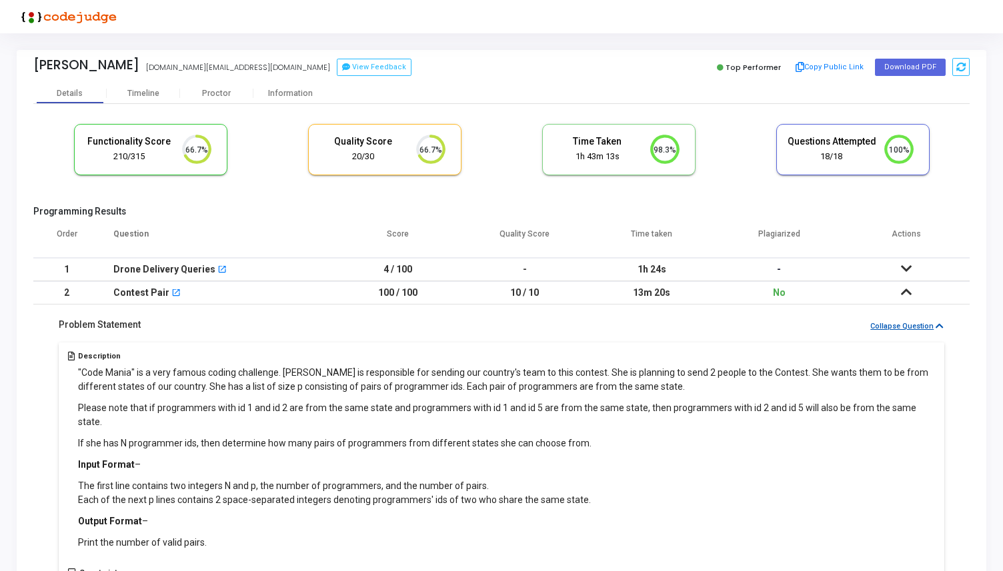
click at [905, 325] on button "Collapse Question" at bounding box center [906, 327] width 75 height 13
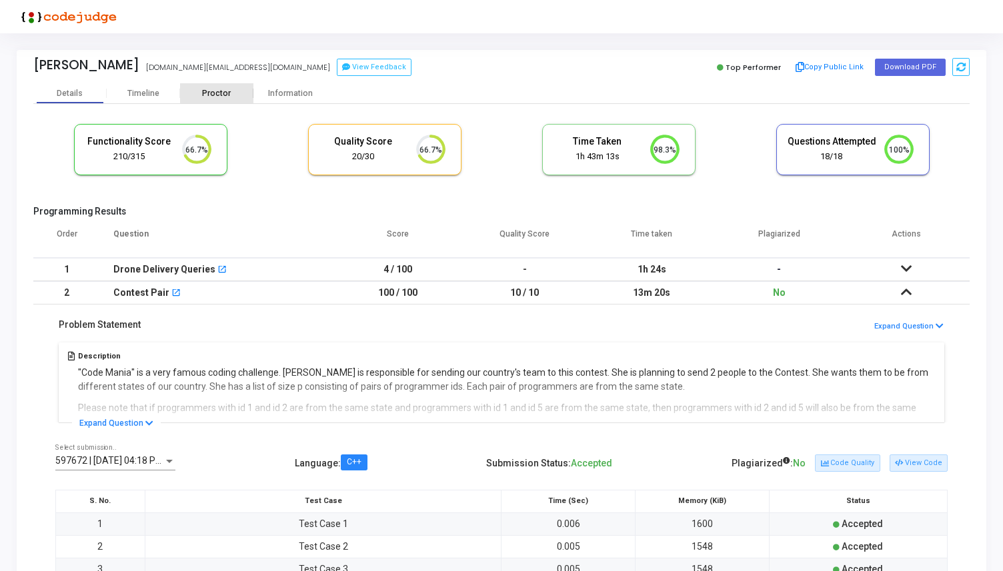
click at [213, 97] on div "Proctor" at bounding box center [216, 94] width 73 height 10
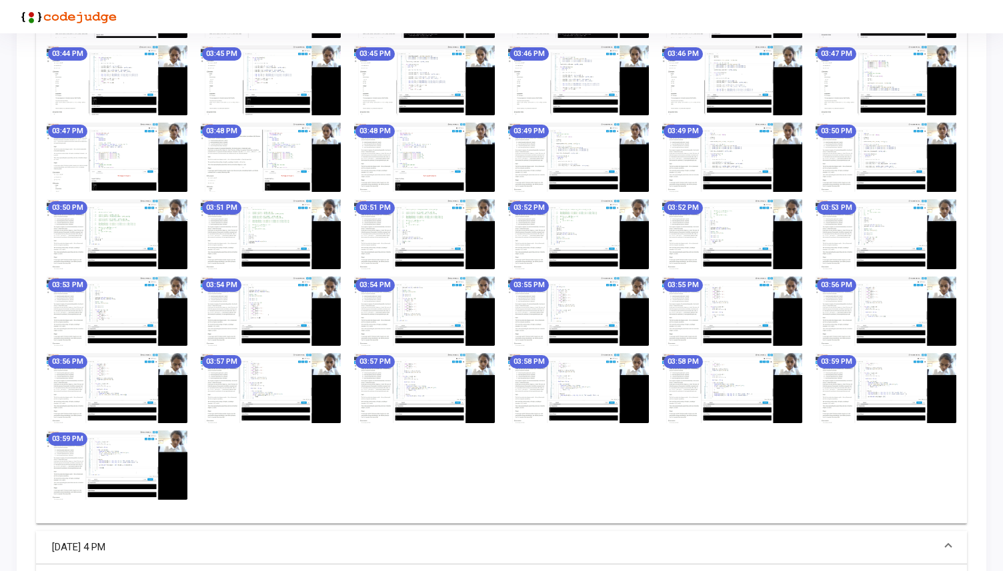
scroll to position [1856, 0]
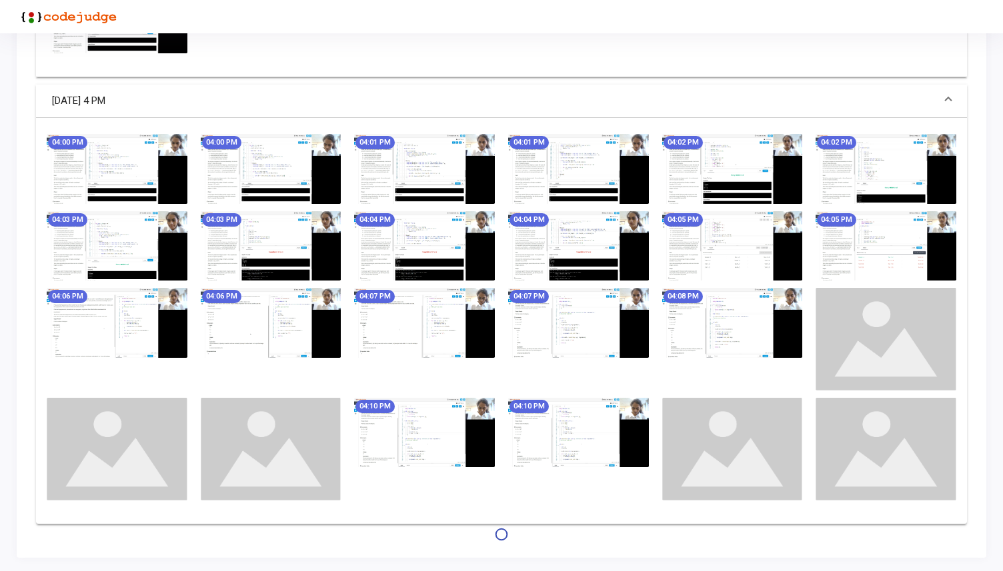
click at [570, 321] on img at bounding box center [578, 322] width 141 height 69
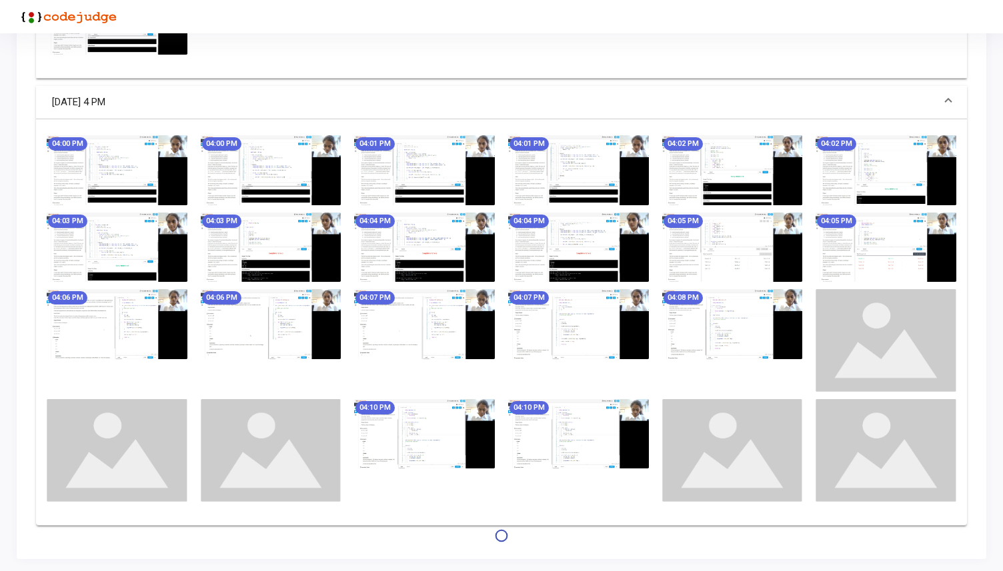
scroll to position [2010, 0]
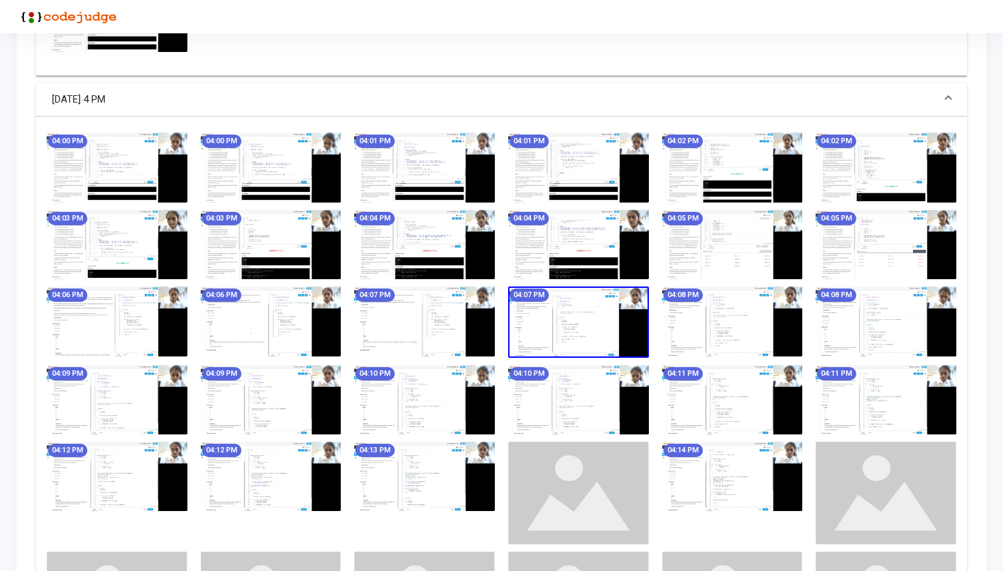
click at [581, 324] on img at bounding box center [578, 322] width 141 height 71
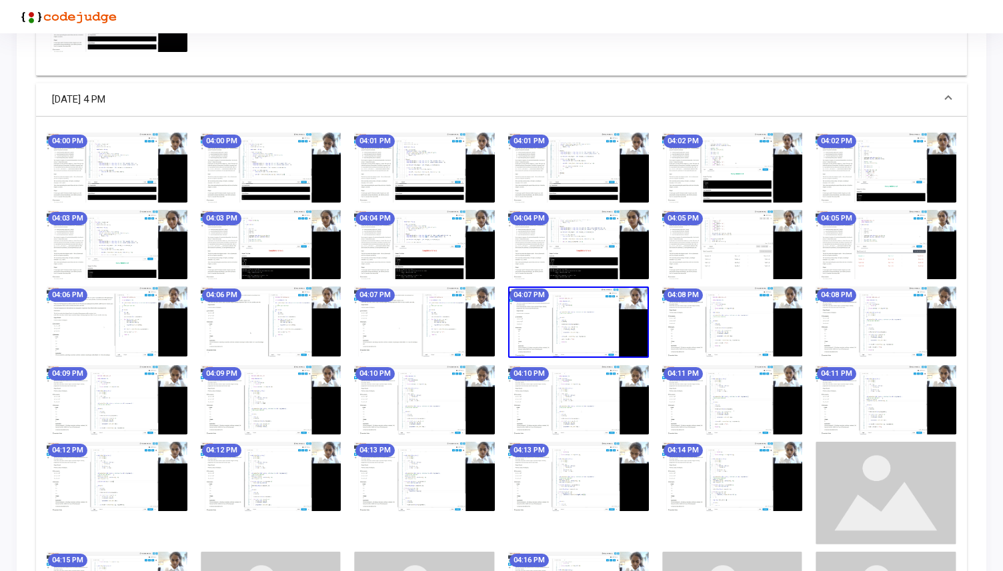
click at [581, 324] on img at bounding box center [578, 322] width 141 height 71
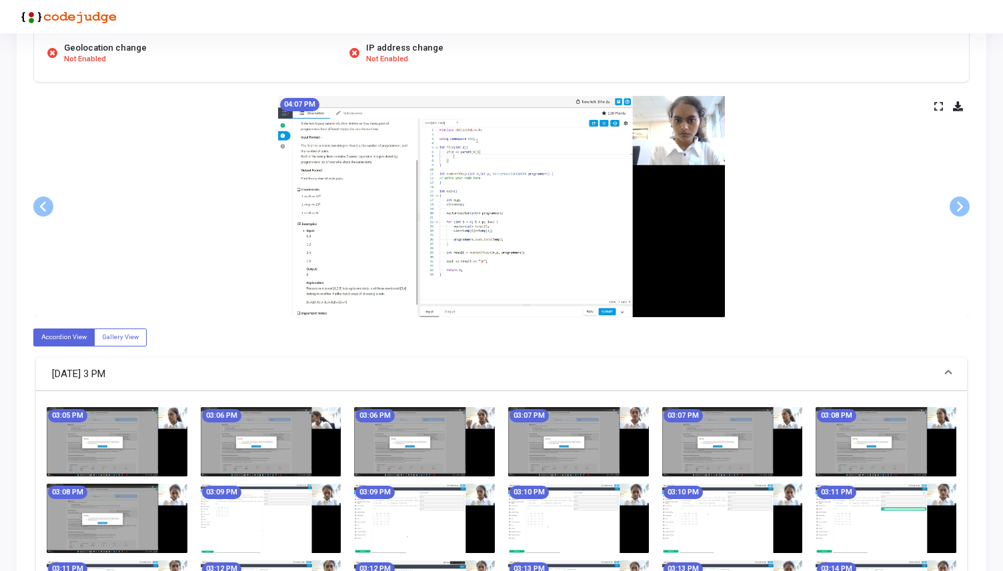
scroll to position [0, 0]
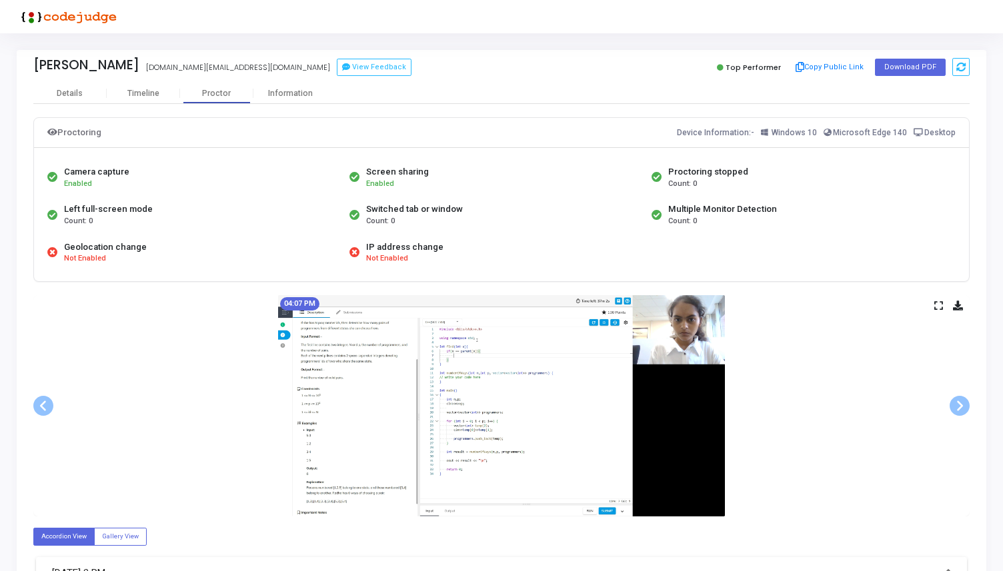
click at [935, 305] on icon at bounding box center [938, 305] width 9 height 7
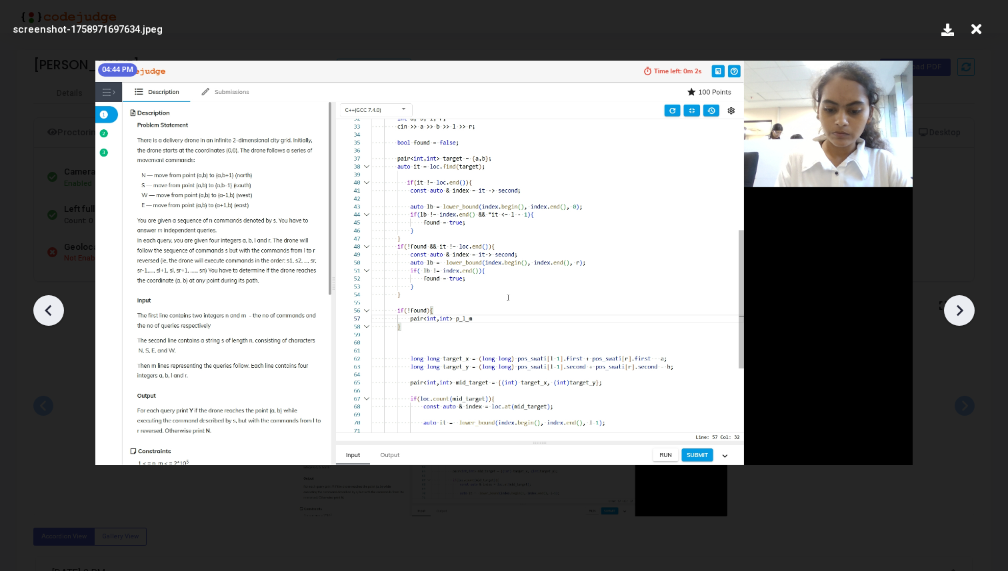
click at [977, 29] on icon at bounding box center [976, 29] width 21 height 25
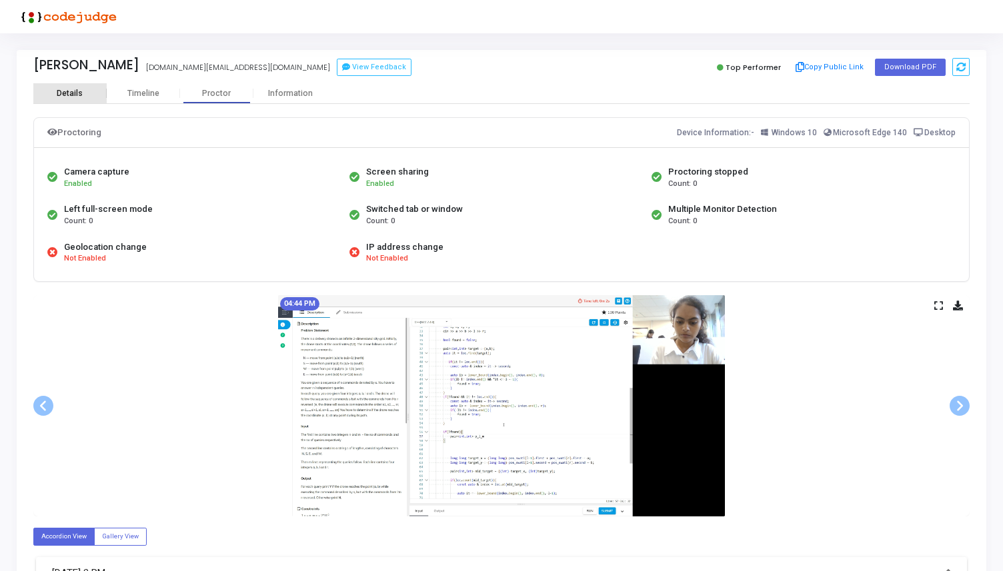
click at [75, 100] on div "Details" at bounding box center [69, 93] width 73 height 20
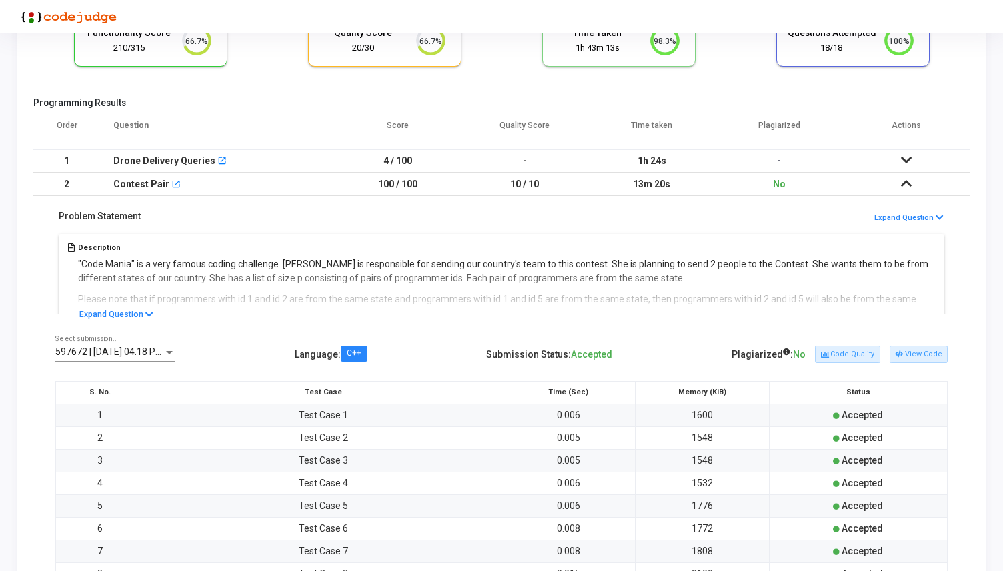
scroll to position [85, 0]
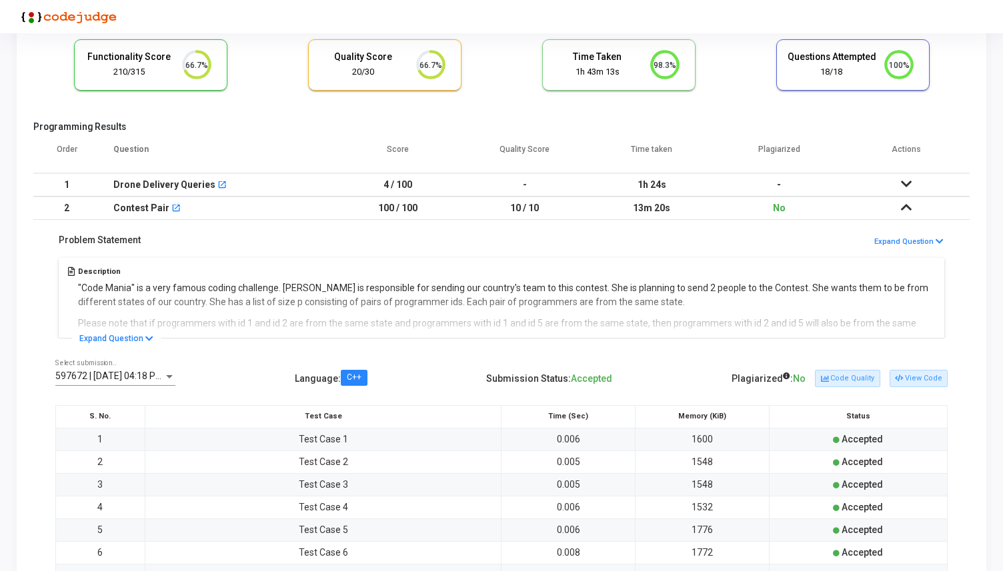
click at [905, 205] on icon at bounding box center [906, 207] width 11 height 9
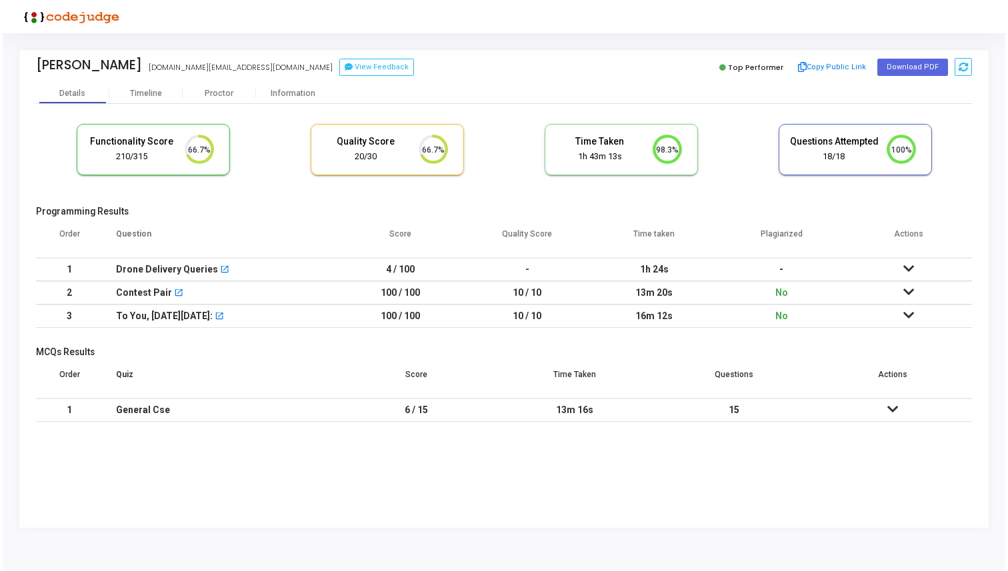
scroll to position [0, 0]
click at [281, 93] on div "Information" at bounding box center [289, 94] width 73 height 10
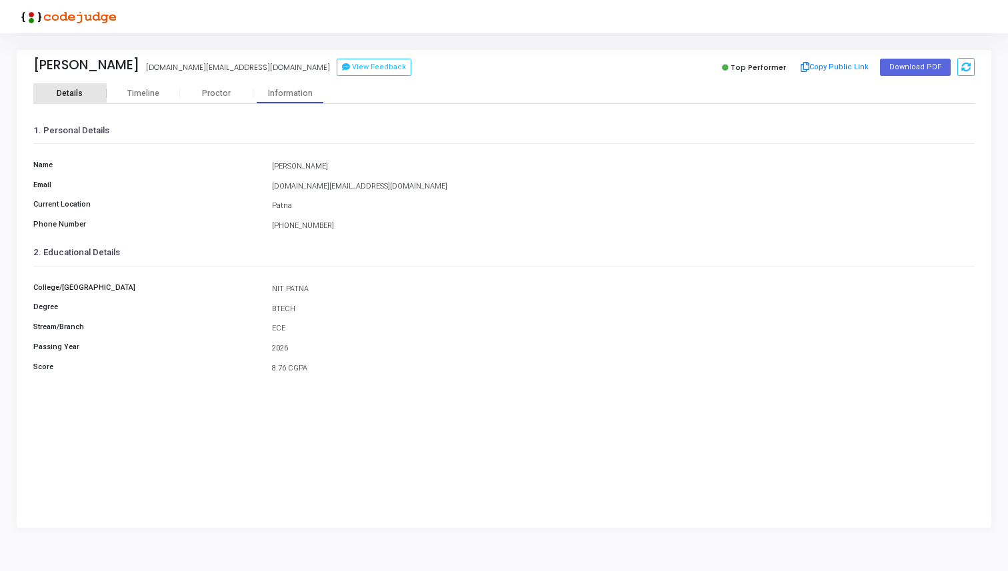
click at [79, 87] on div "Details" at bounding box center [69, 93] width 73 height 20
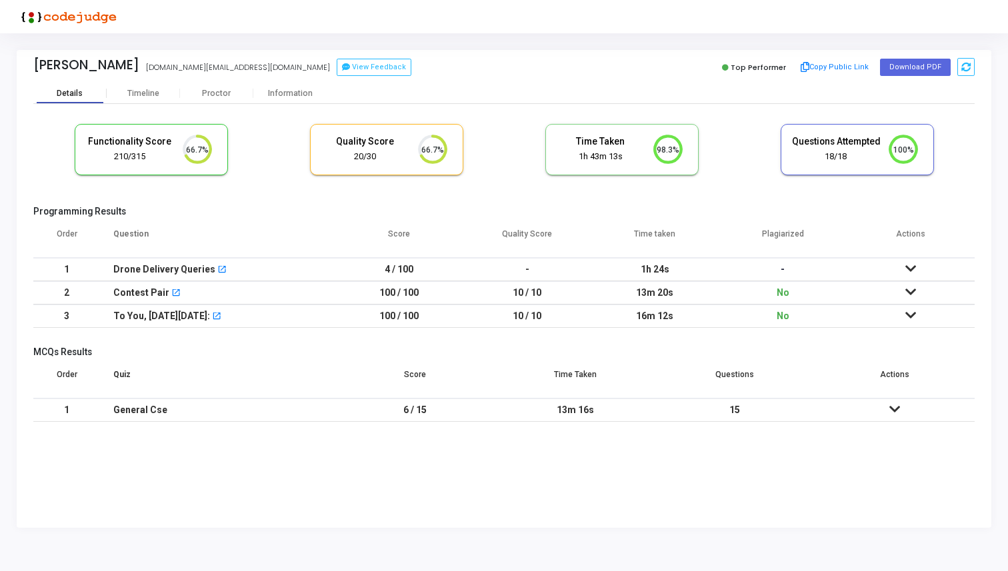
scroll to position [28, 34]
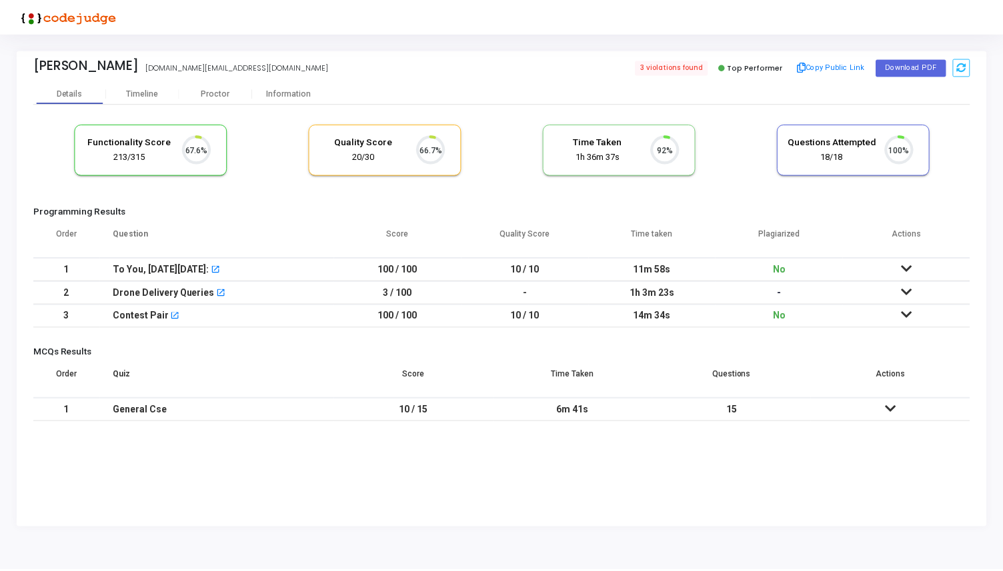
scroll to position [28, 34]
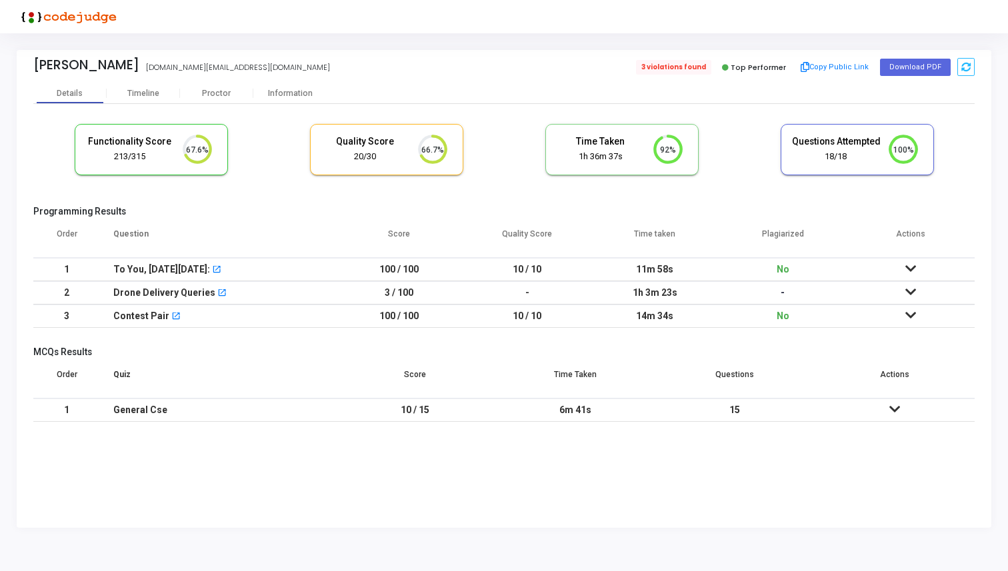
click at [677, 67] on span "3 violations found" at bounding box center [673, 67] width 75 height 15
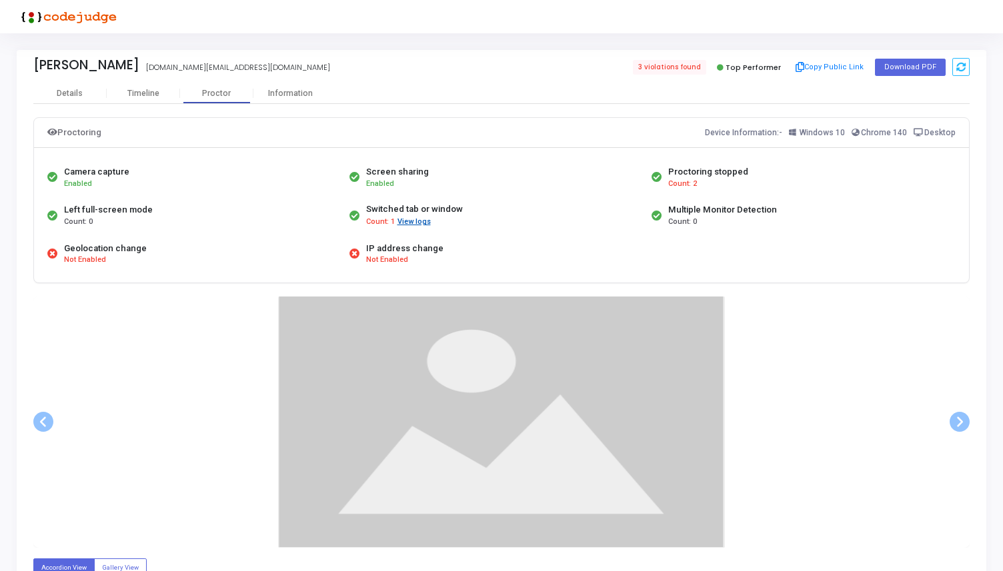
click at [406, 222] on button "View logs" at bounding box center [414, 222] width 35 height 13
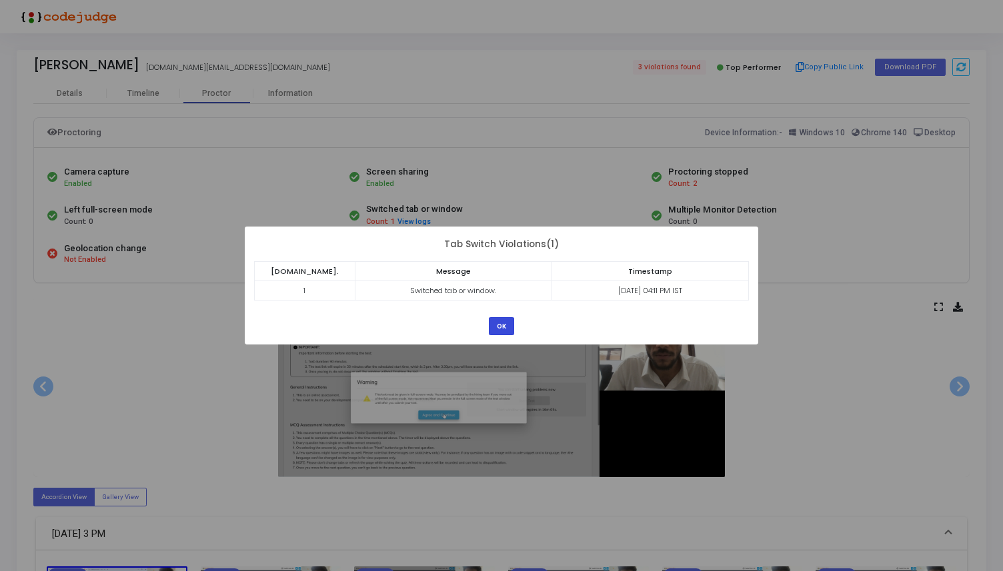
click at [505, 323] on button "OK" at bounding box center [501, 326] width 25 height 18
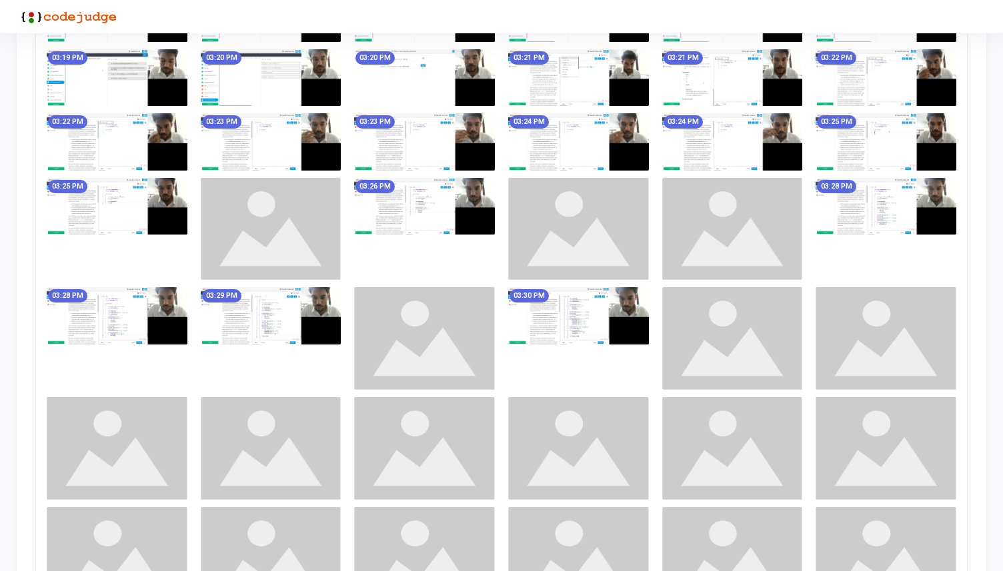
scroll to position [649, 0]
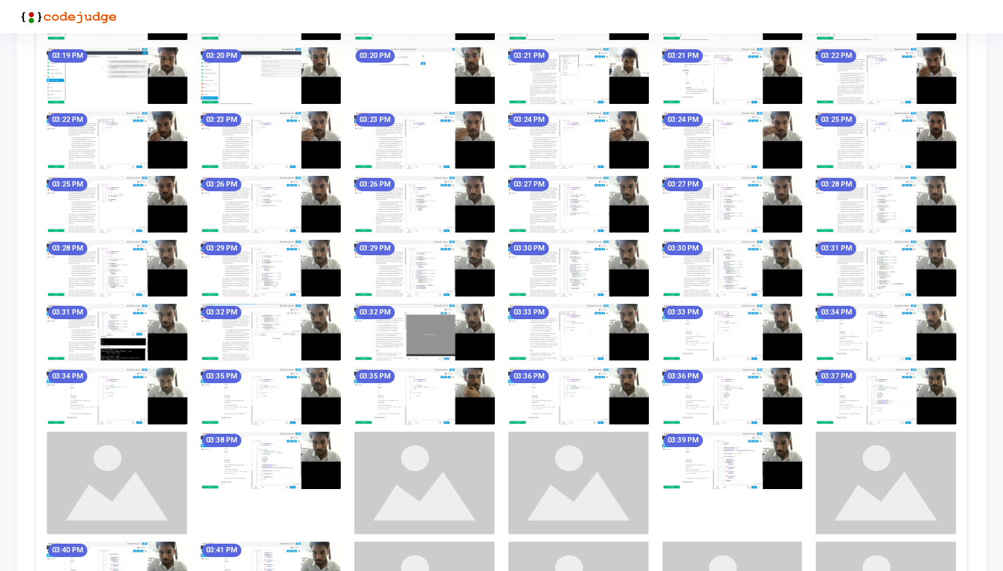
click at [463, 397] on img at bounding box center [424, 396] width 141 height 57
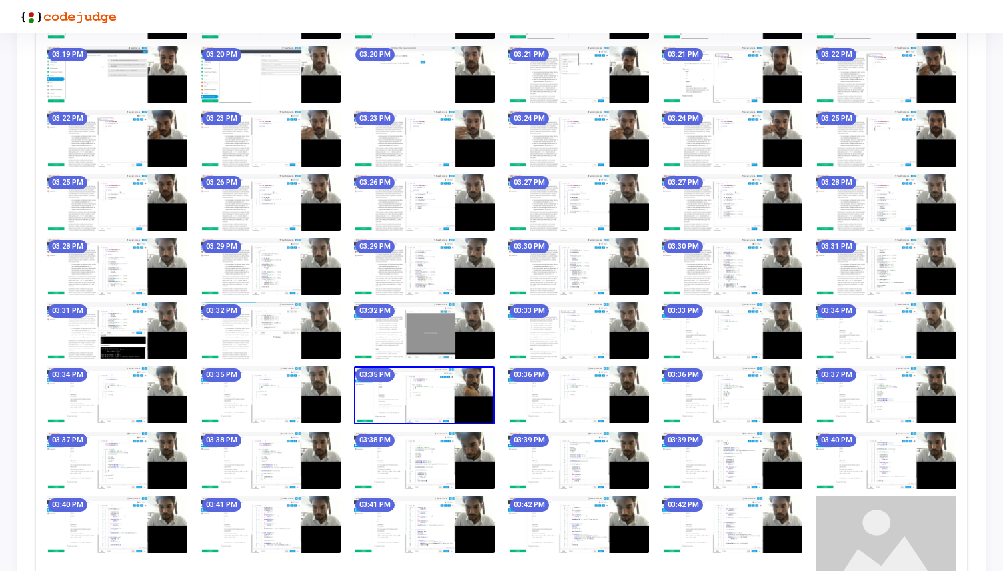
click at [443, 200] on img at bounding box center [424, 202] width 141 height 57
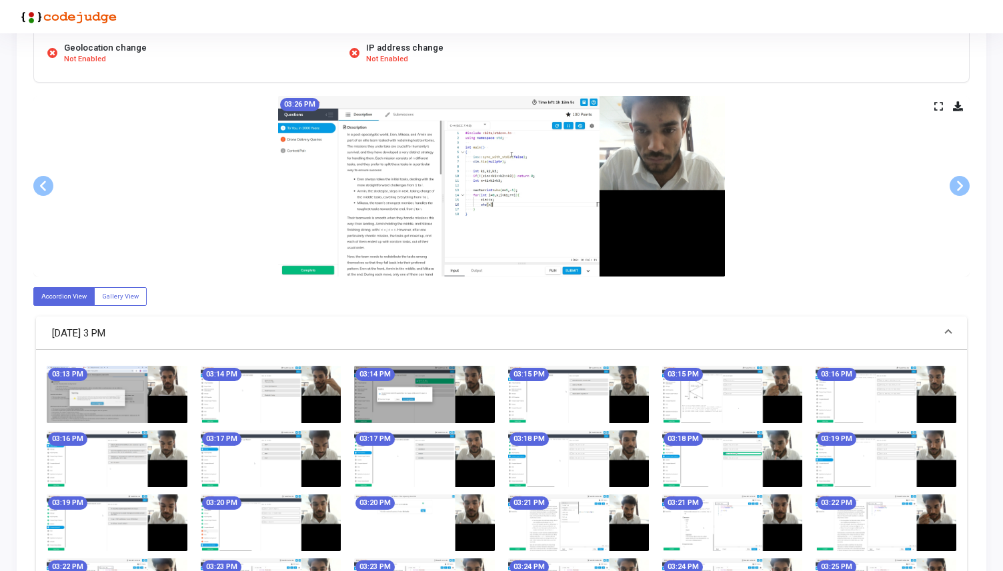
scroll to position [202, 0]
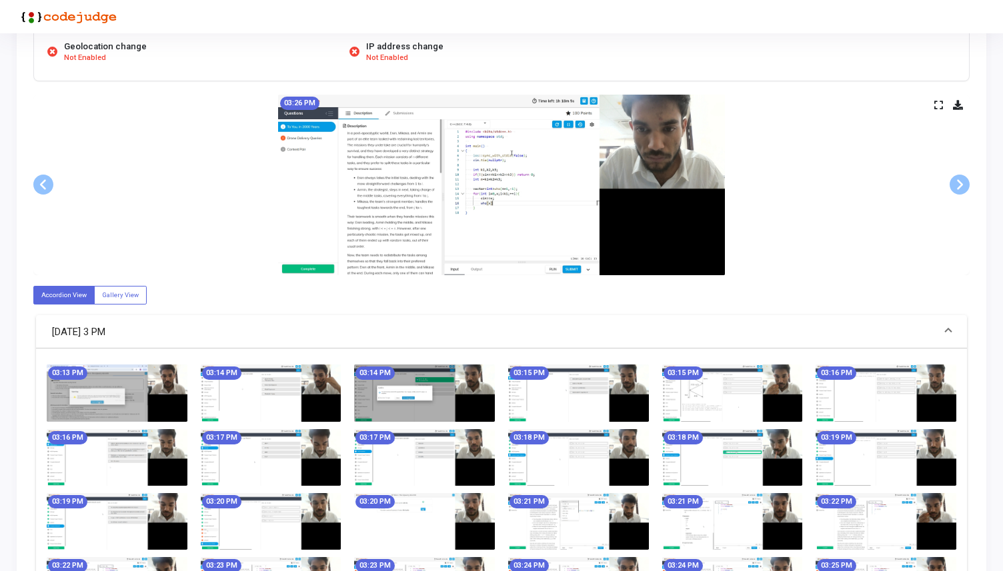
click at [429, 365] on img at bounding box center [424, 393] width 141 height 57
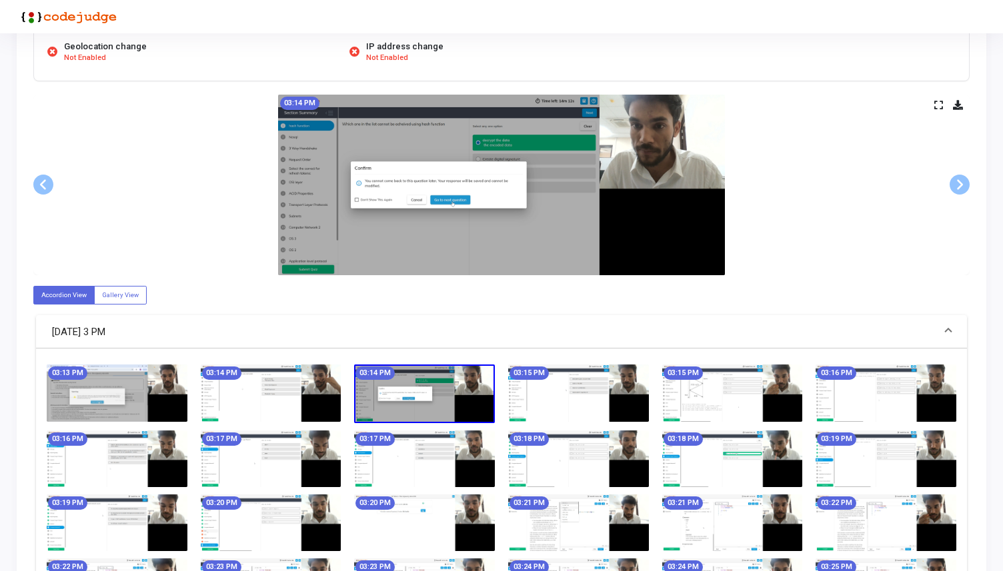
click at [940, 106] on icon at bounding box center [938, 104] width 9 height 7
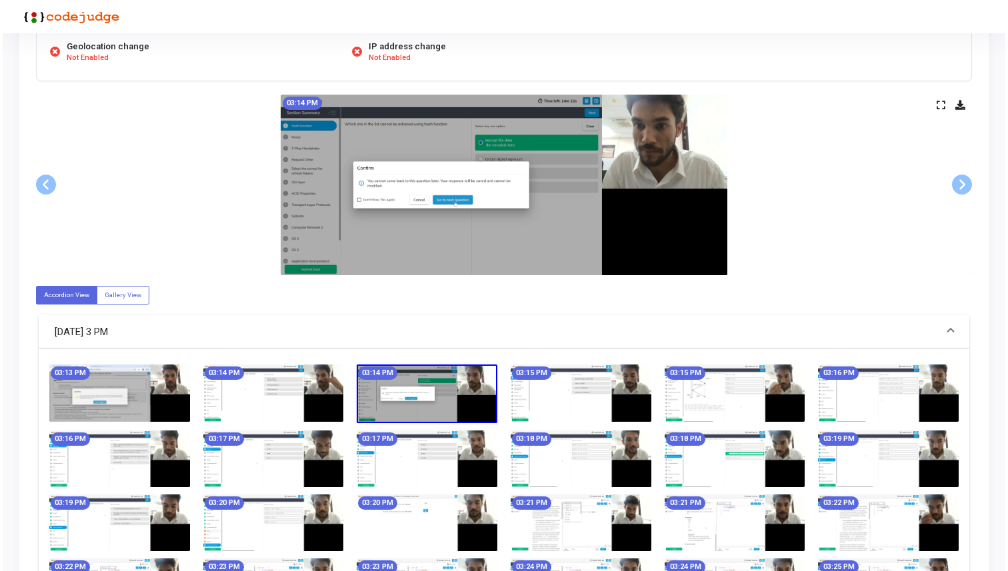
scroll to position [0, 0]
